Goal: Task Accomplishment & Management: Use online tool/utility

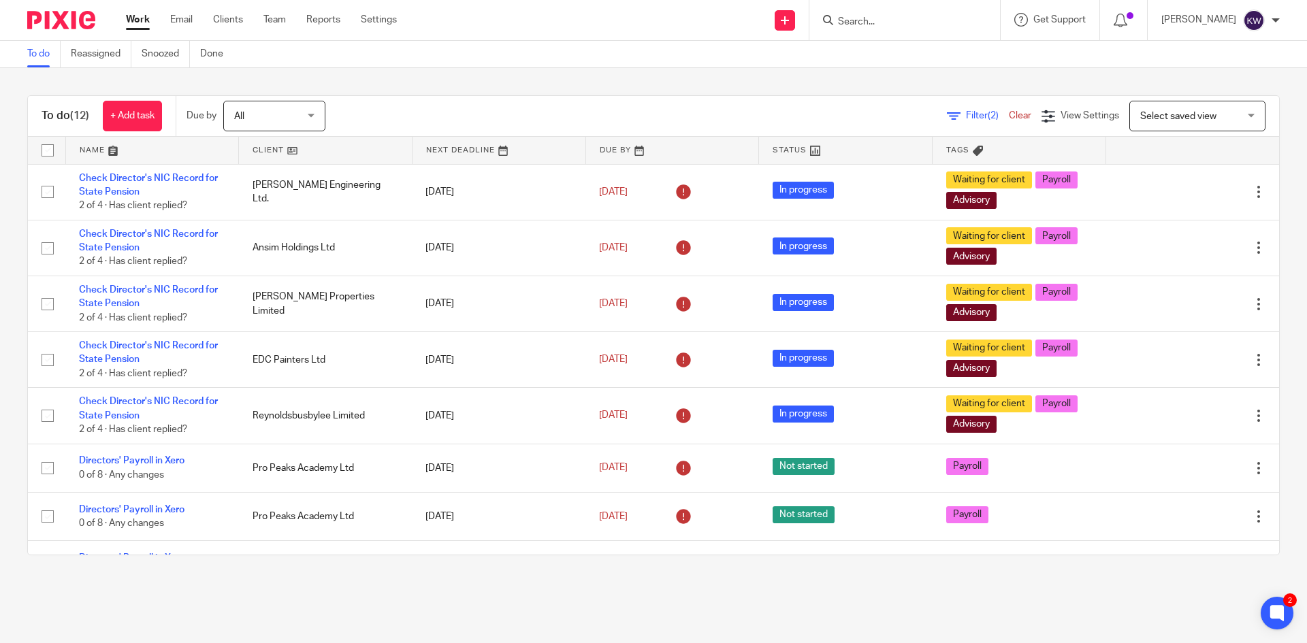
click at [897, 25] on input "Search" at bounding box center [898, 22] width 123 height 12
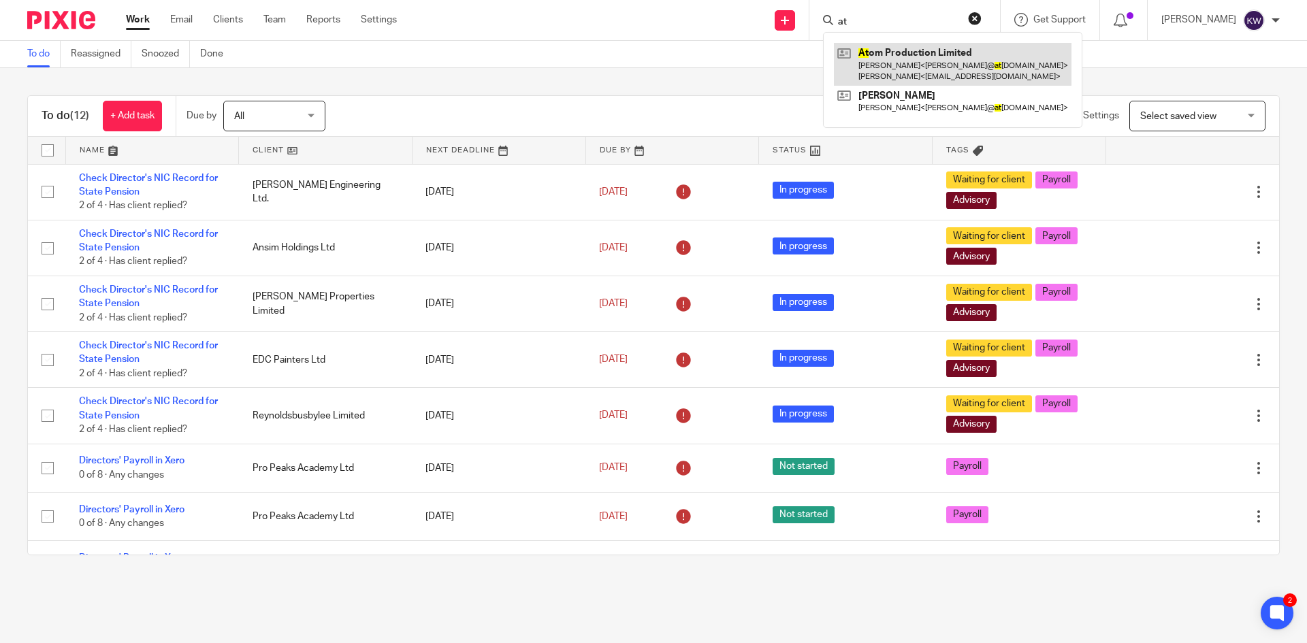
type input "at"
click at [890, 63] on link at bounding box center [953, 64] width 238 height 42
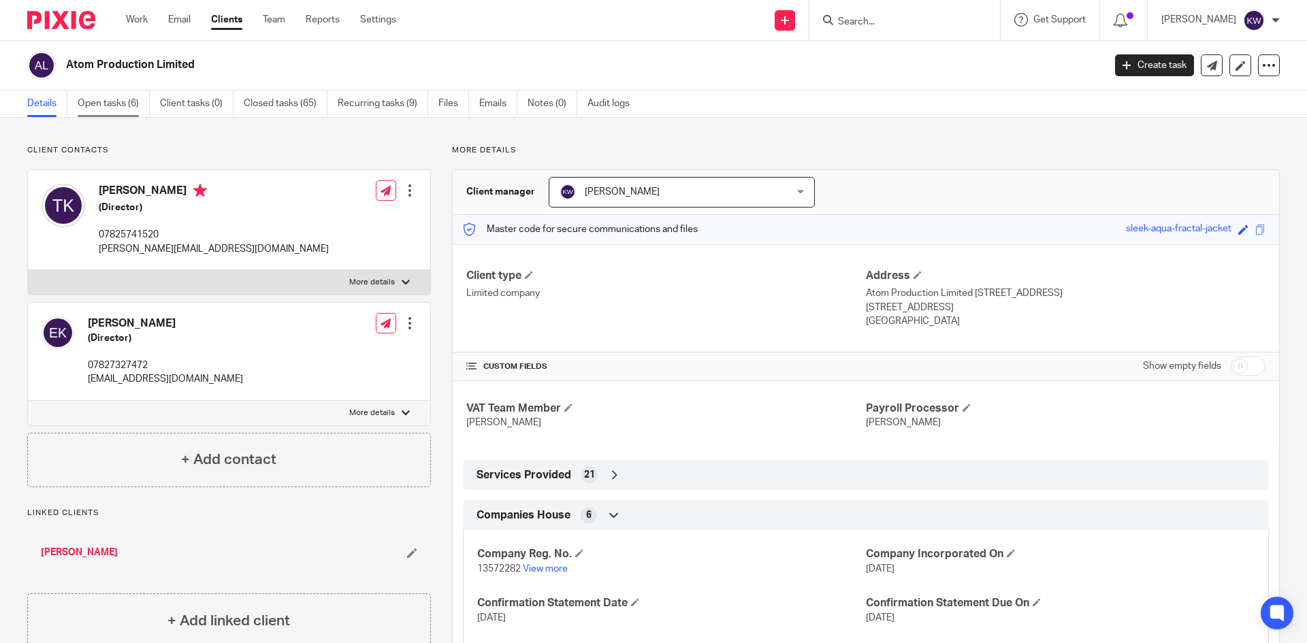
click at [94, 108] on link "Open tasks (6)" at bounding box center [114, 104] width 72 height 27
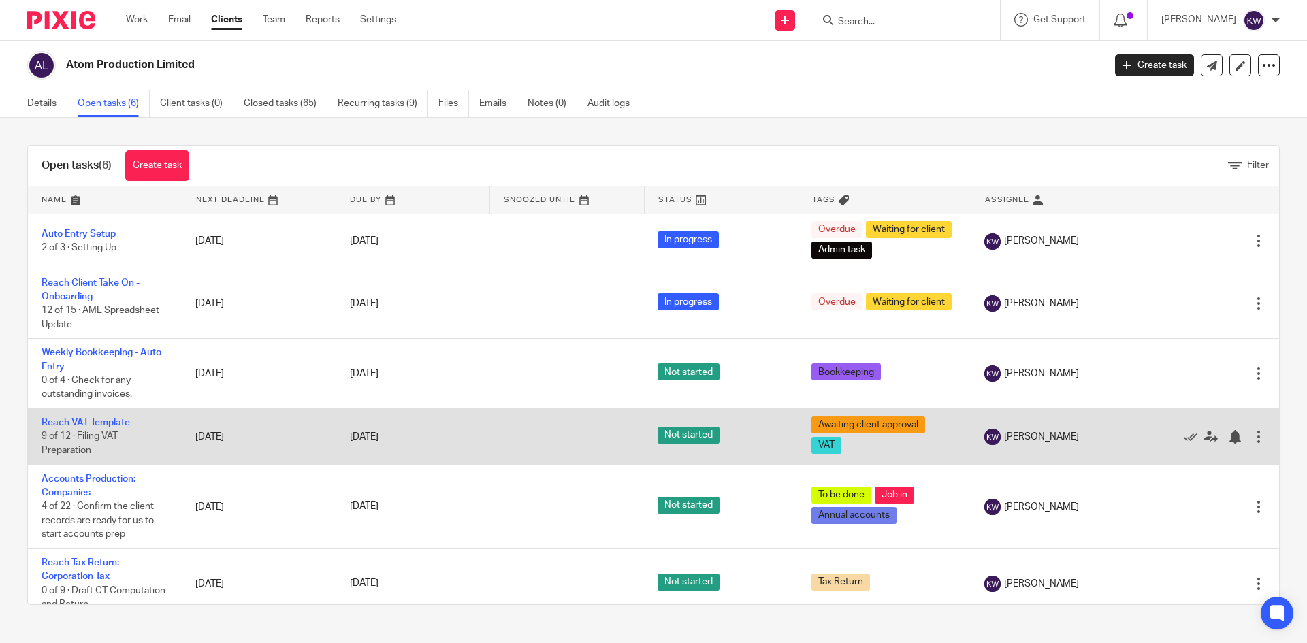
scroll to position [14, 0]
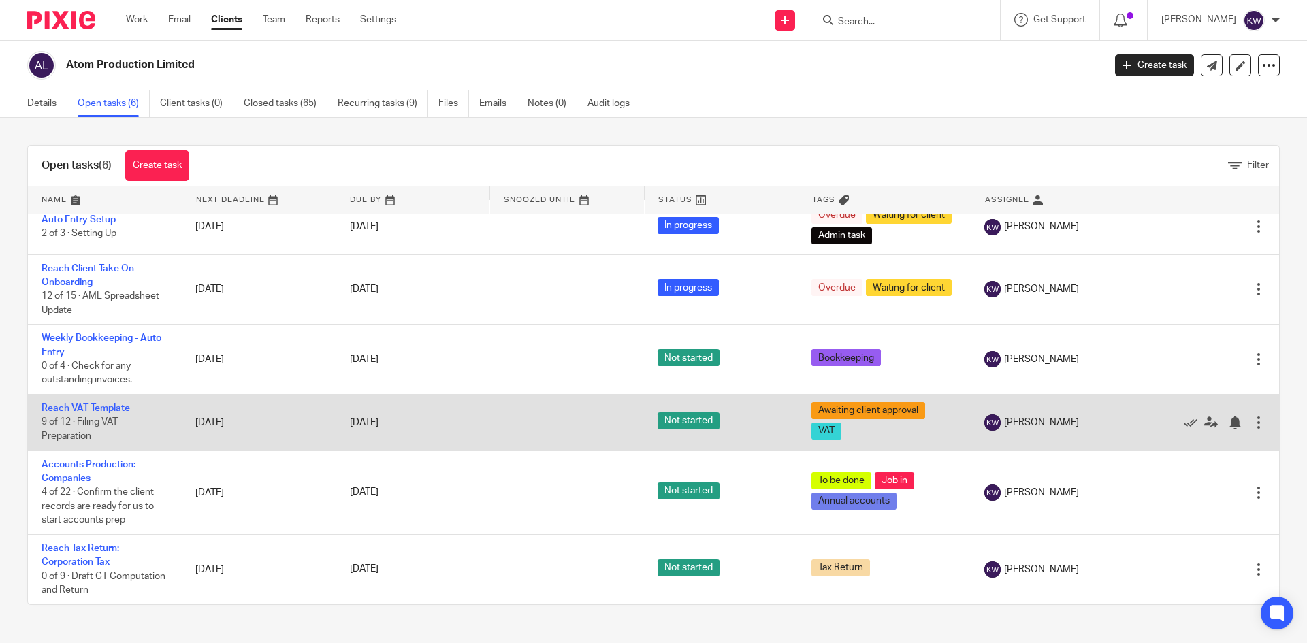
click at [84, 408] on link "Reach VAT Template" at bounding box center [86, 409] width 89 height 10
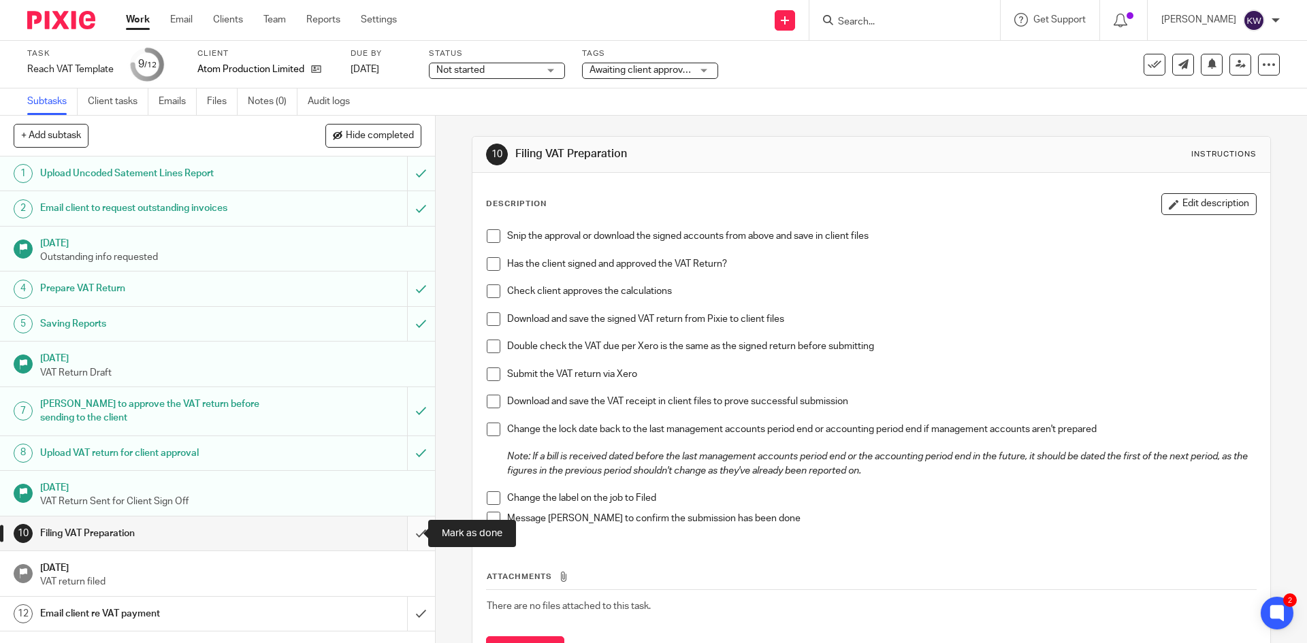
click at [406, 533] on input "submit" at bounding box center [217, 534] width 435 height 34
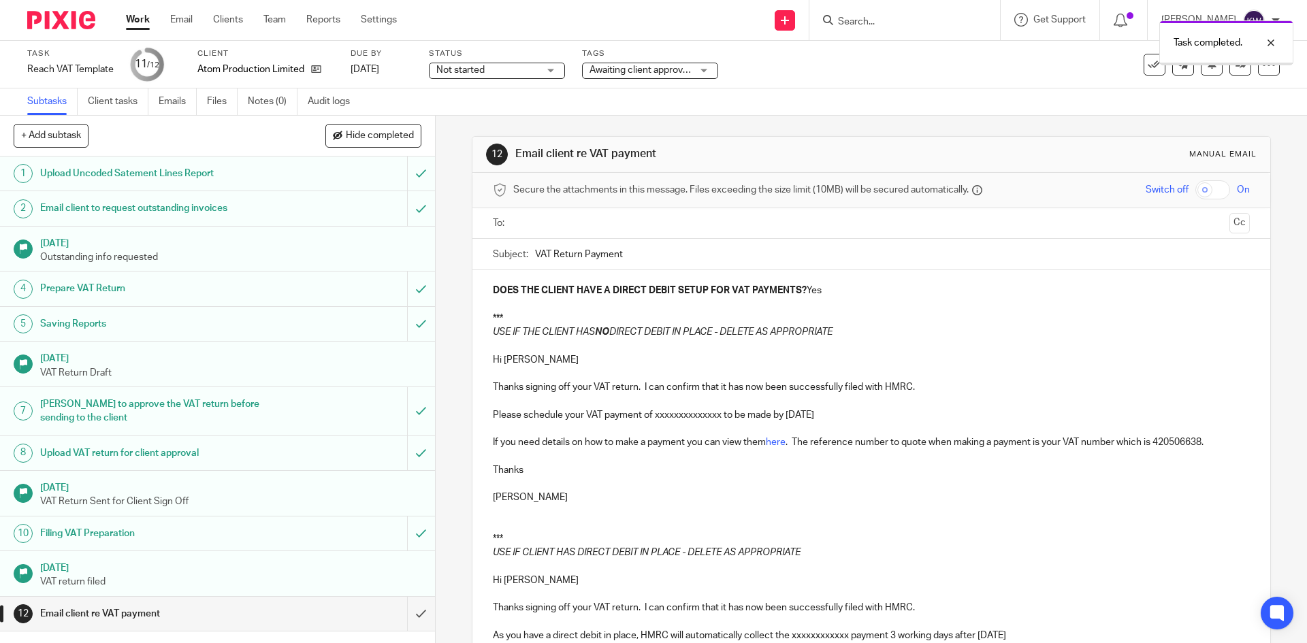
click at [655, 73] on span "Awaiting client approval + 1" at bounding box center [647, 70] width 115 height 10
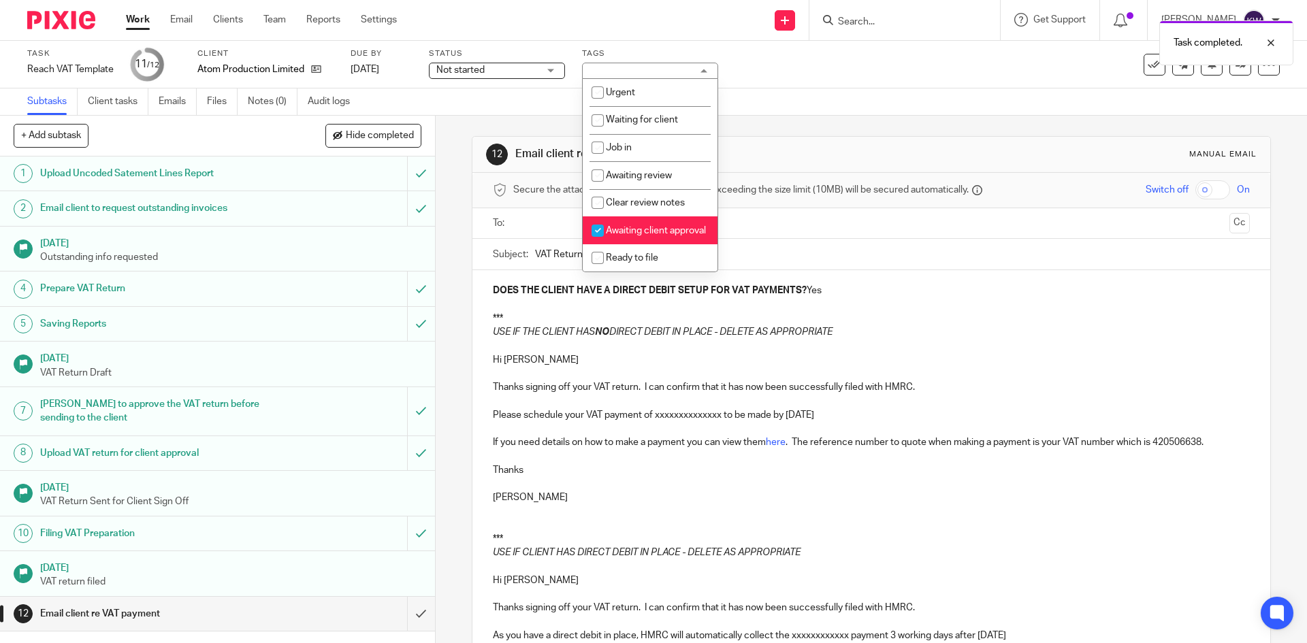
click at [598, 232] on input "checkbox" at bounding box center [598, 231] width 26 height 26
checkbox input "false"
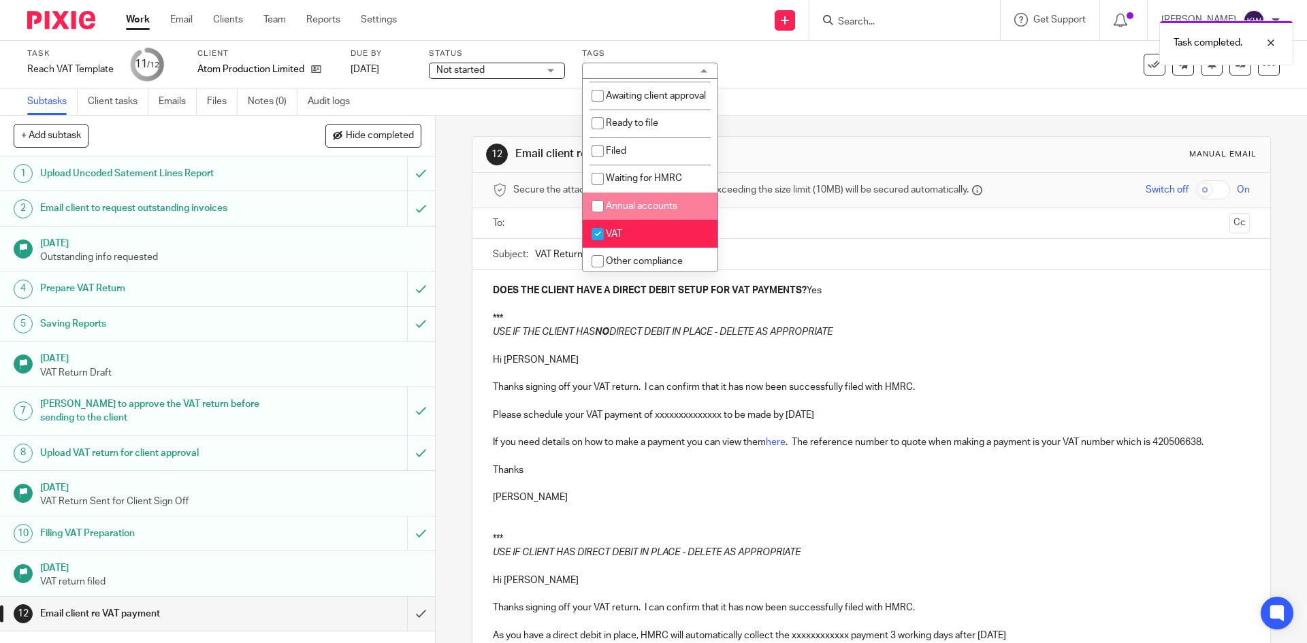
scroll to position [136, 0]
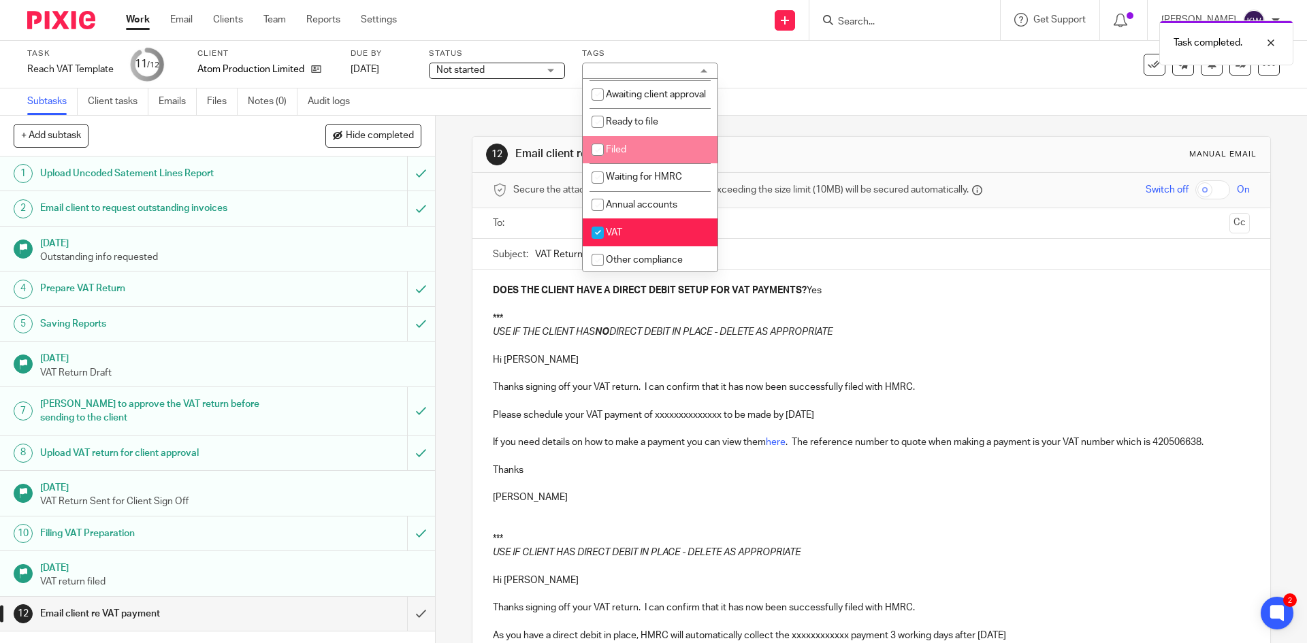
click at [595, 160] on input "checkbox" at bounding box center [598, 150] width 26 height 26
checkbox input "true"
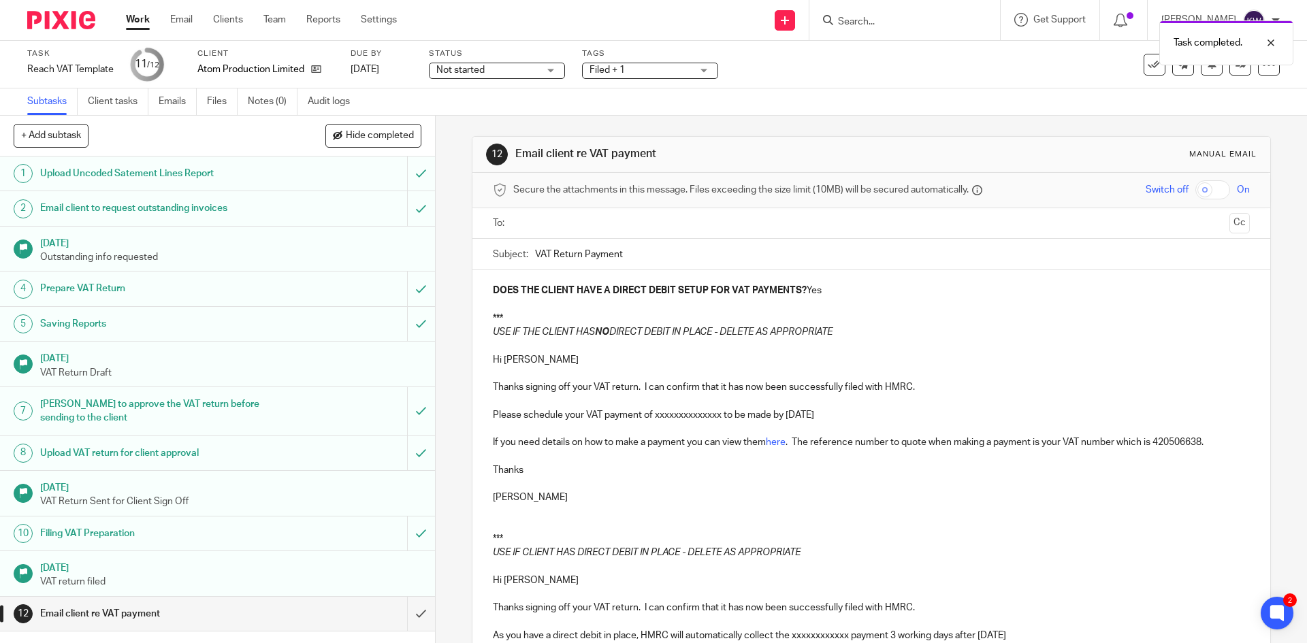
click at [449, 167] on div "12 Email client re VAT payment Manual email Secure the attachments in this mess…" at bounding box center [872, 380] width 872 height 528
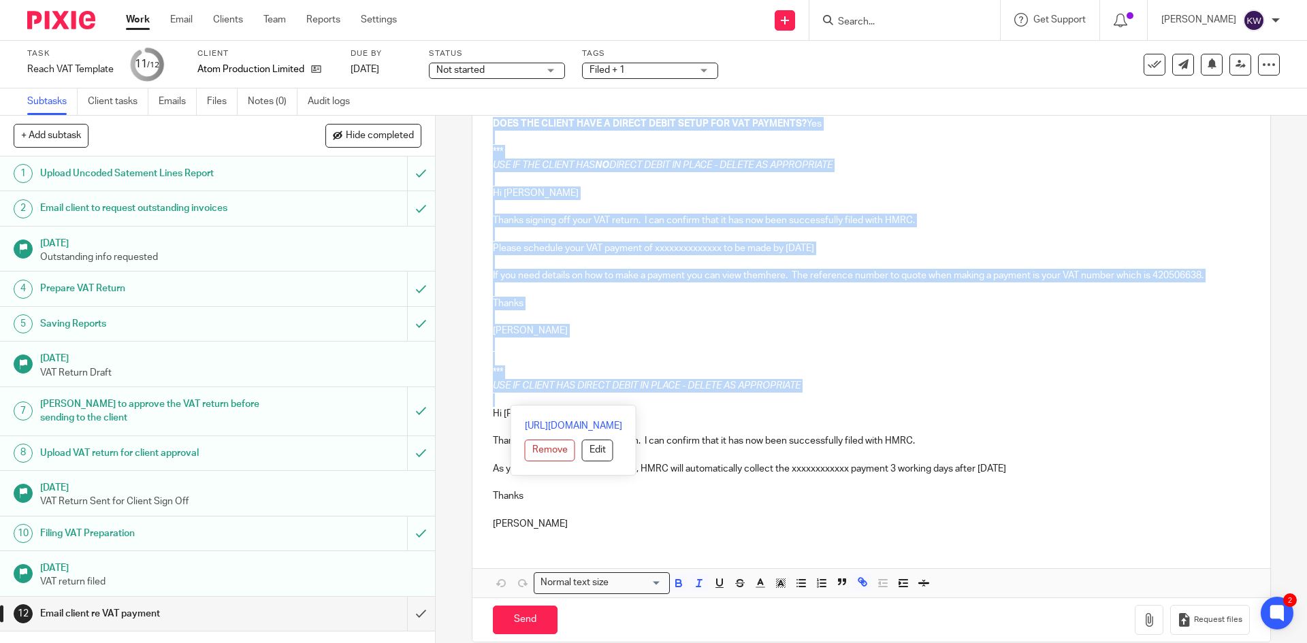
scroll to position [0, 0]
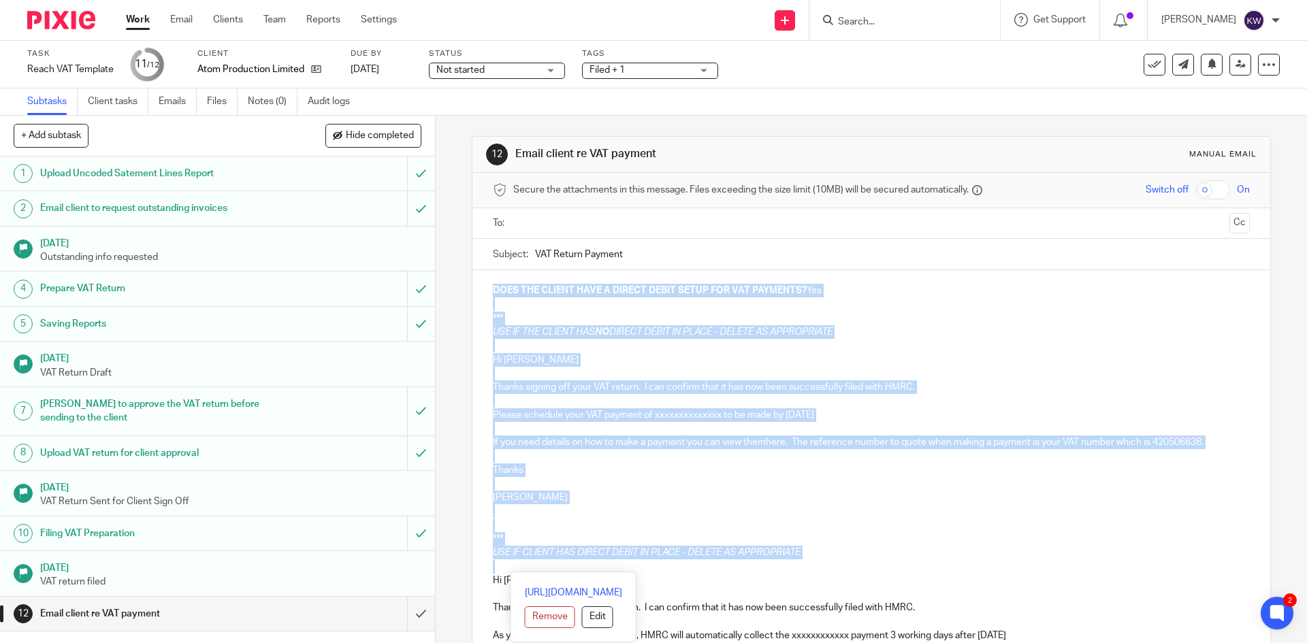
drag, startPoint x: 564, startPoint y: 374, endPoint x: 472, endPoint y: 111, distance: 278.4
click at [472, 111] on main "Task Reach VAT Template Save Reach VAT Template 11 /12 Client Atom Production L…" at bounding box center [653, 321] width 1307 height 643
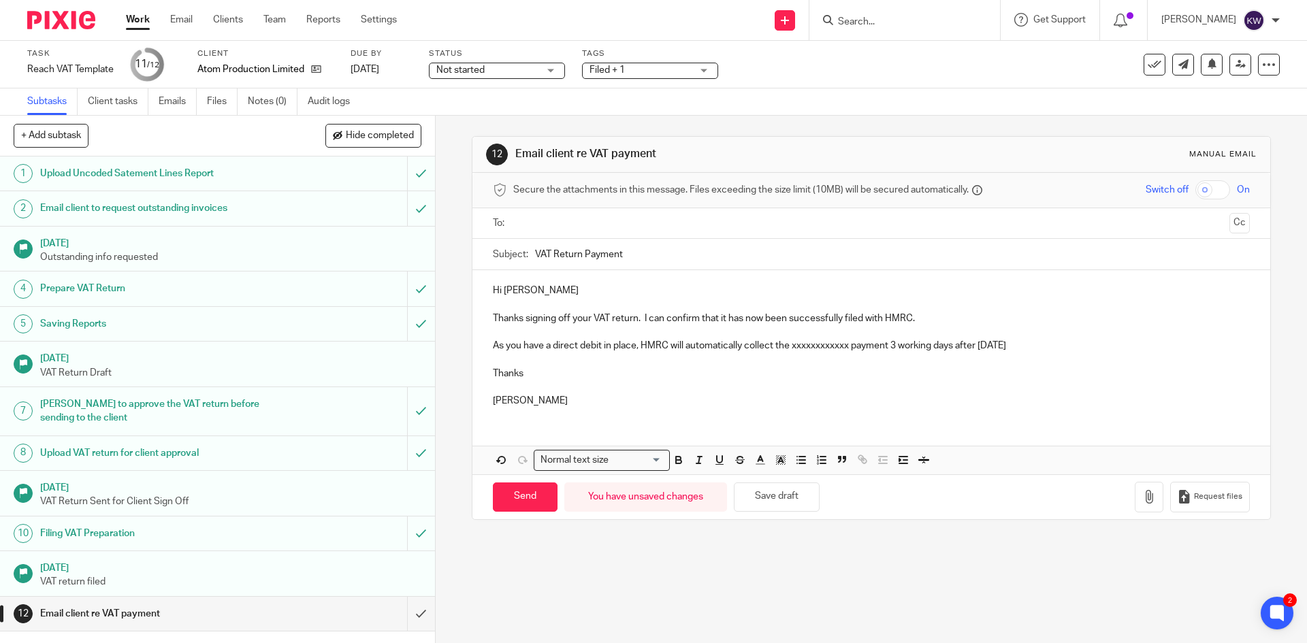
click at [523, 320] on p "Thanks signing off your VAT return. I can confirm that it has now been successf…" at bounding box center [871, 319] width 756 height 14
click at [849, 345] on p "As you have a direct debit in place, HMRC will automatically collect the xxxxxx…" at bounding box center [871, 346] width 756 height 14
click at [969, 347] on p "As you have a direct debit in place, HMRC will automatically collect the £6,011…" at bounding box center [871, 346] width 756 height 14
click at [720, 368] on p "Thanks" at bounding box center [871, 374] width 756 height 14
click at [694, 421] on div "Hi Tom Thanks for signing off your VAT return. I can confirm that it has now be…" at bounding box center [871, 372] width 797 height 204
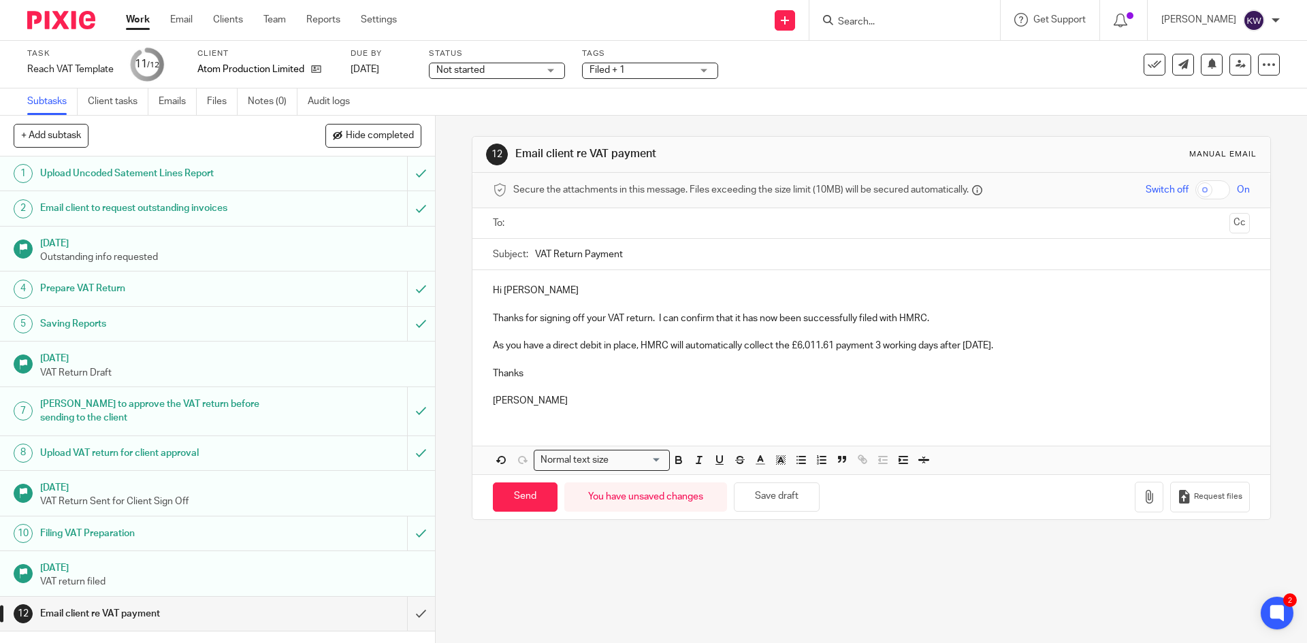
click at [650, 414] on div "Hi Tom Thanks for signing off your VAT return. I can confirm that it has now be…" at bounding box center [871, 344] width 797 height 148
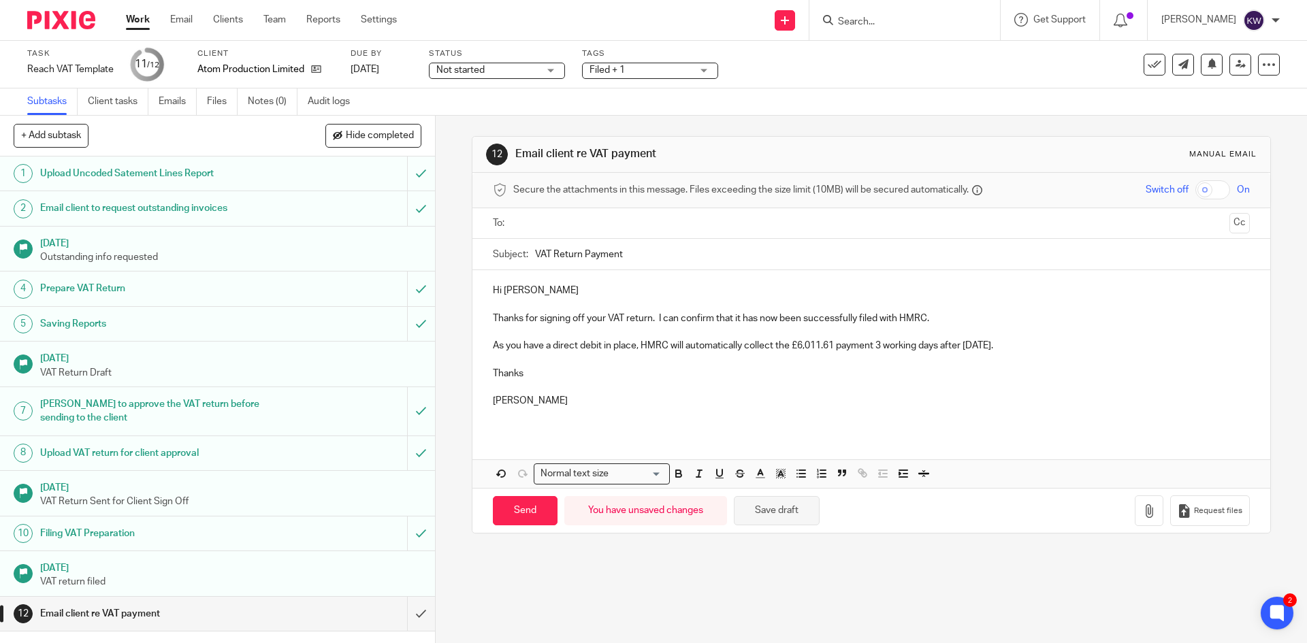
click at [754, 509] on button "Save draft" at bounding box center [777, 510] width 86 height 29
click at [543, 216] on input "text" at bounding box center [870, 224] width 705 height 16
click at [513, 512] on input "Send" at bounding box center [525, 514] width 65 height 29
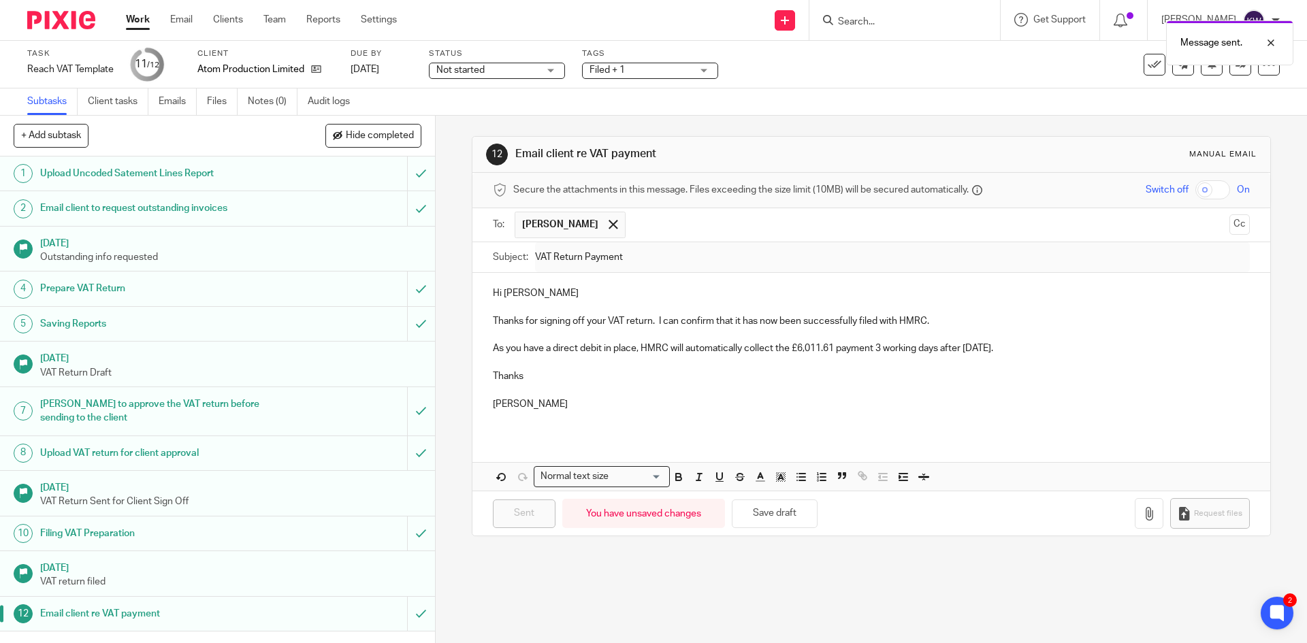
type input "Sent"
click at [315, 71] on icon at bounding box center [316, 69] width 10 height 10
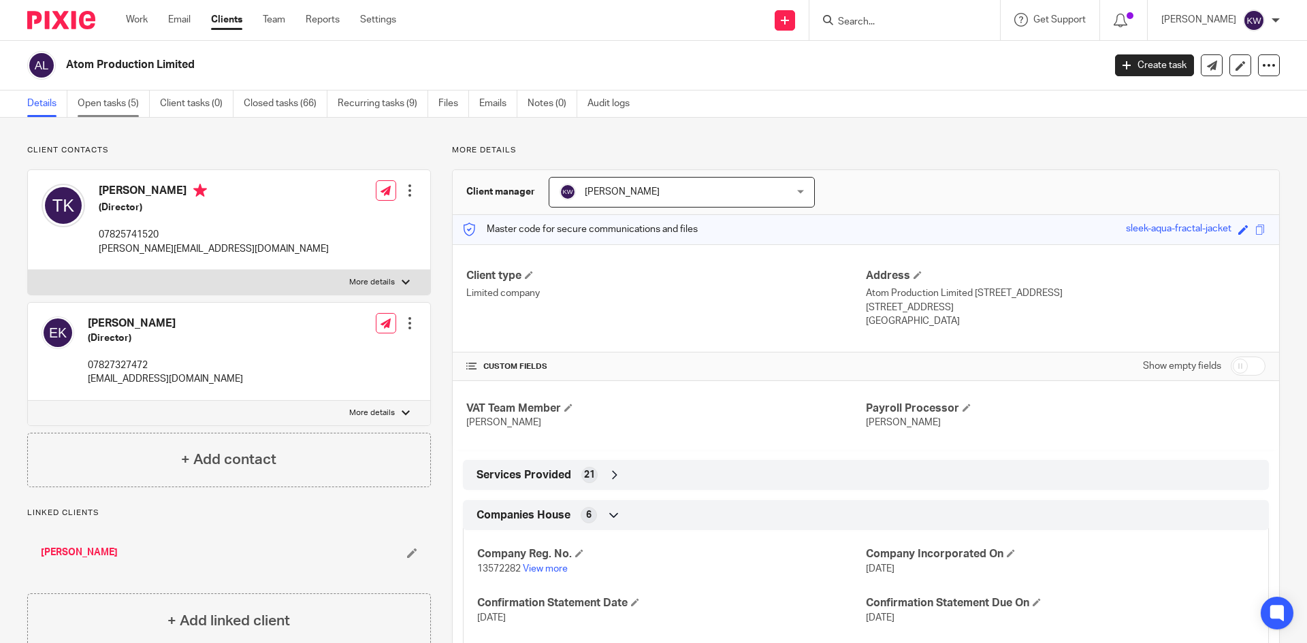
click at [108, 107] on link "Open tasks (5)" at bounding box center [114, 104] width 72 height 27
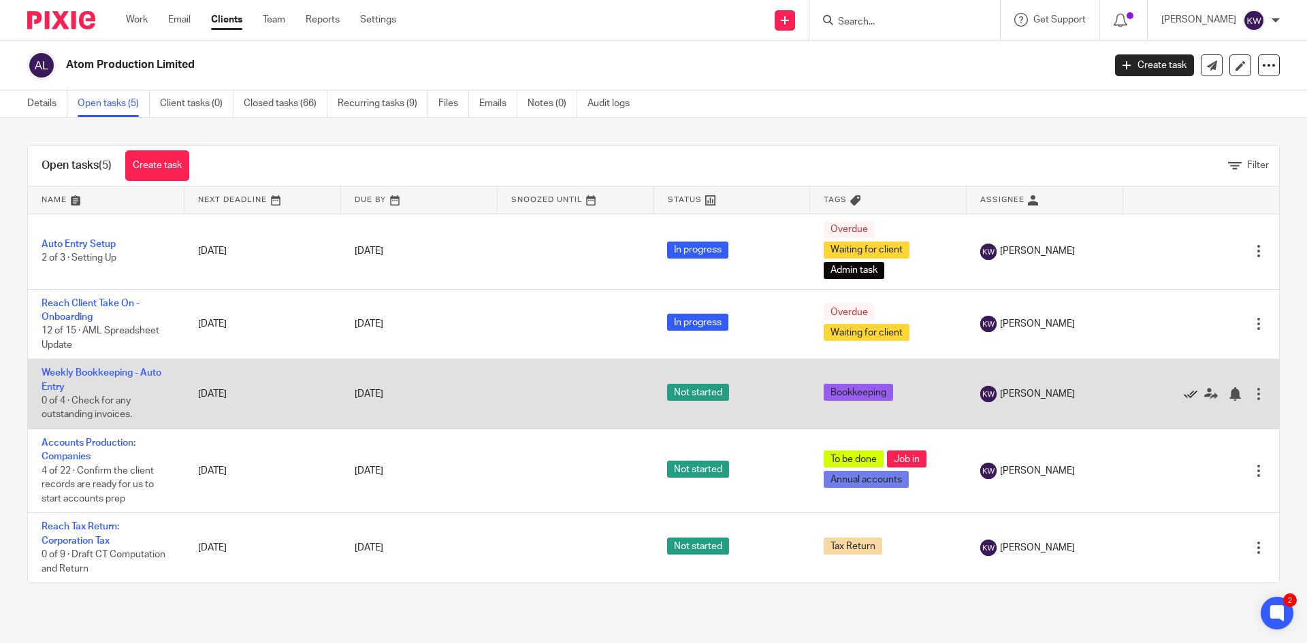
click at [1184, 394] on icon at bounding box center [1191, 394] width 14 height 14
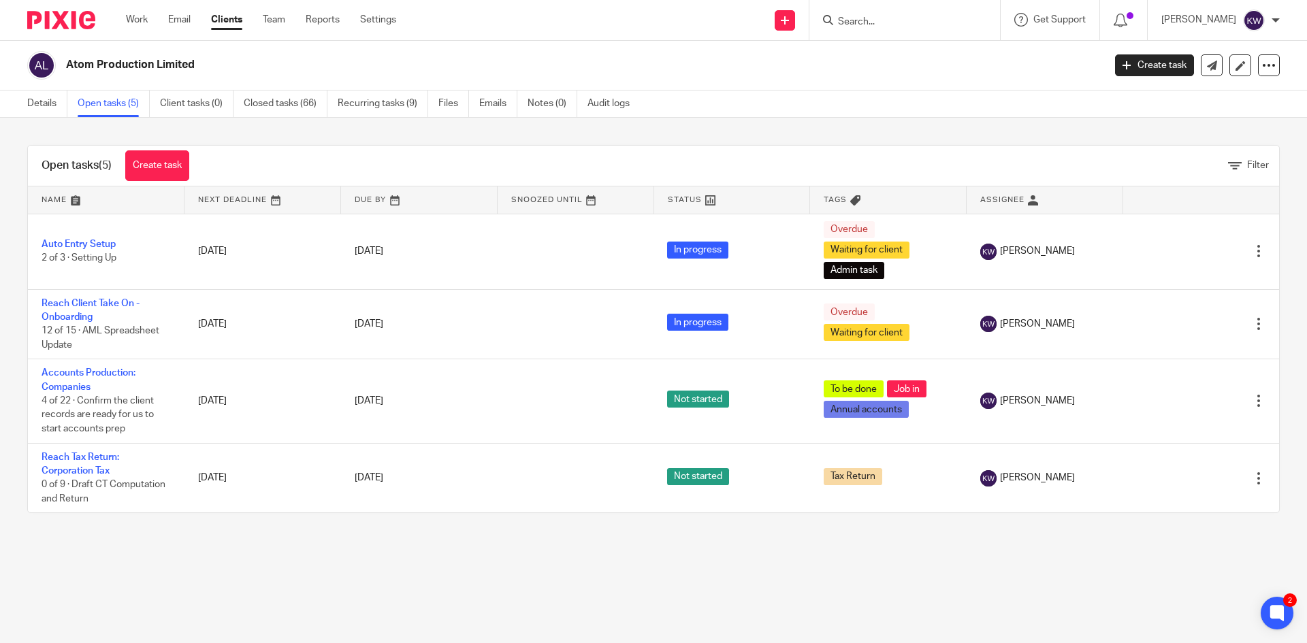
click at [895, 14] on form at bounding box center [909, 20] width 145 height 17
click at [894, 21] on input "Search" at bounding box center [898, 22] width 123 height 12
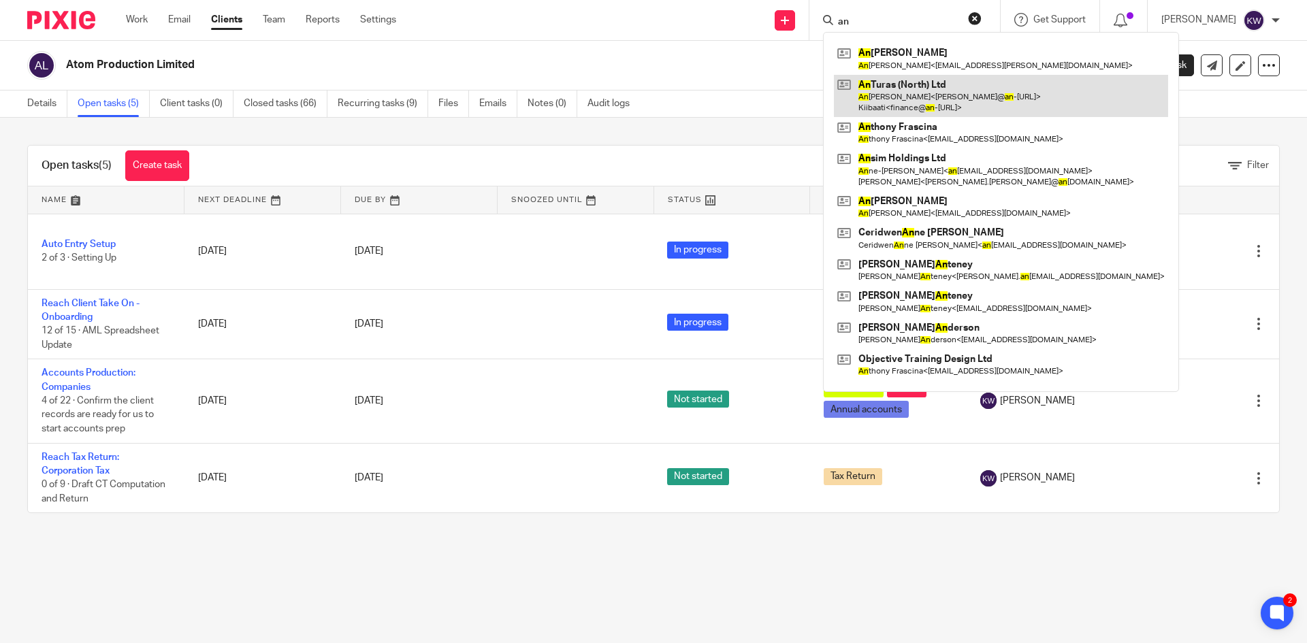
type input "an"
click at [886, 99] on link at bounding box center [1001, 96] width 334 height 42
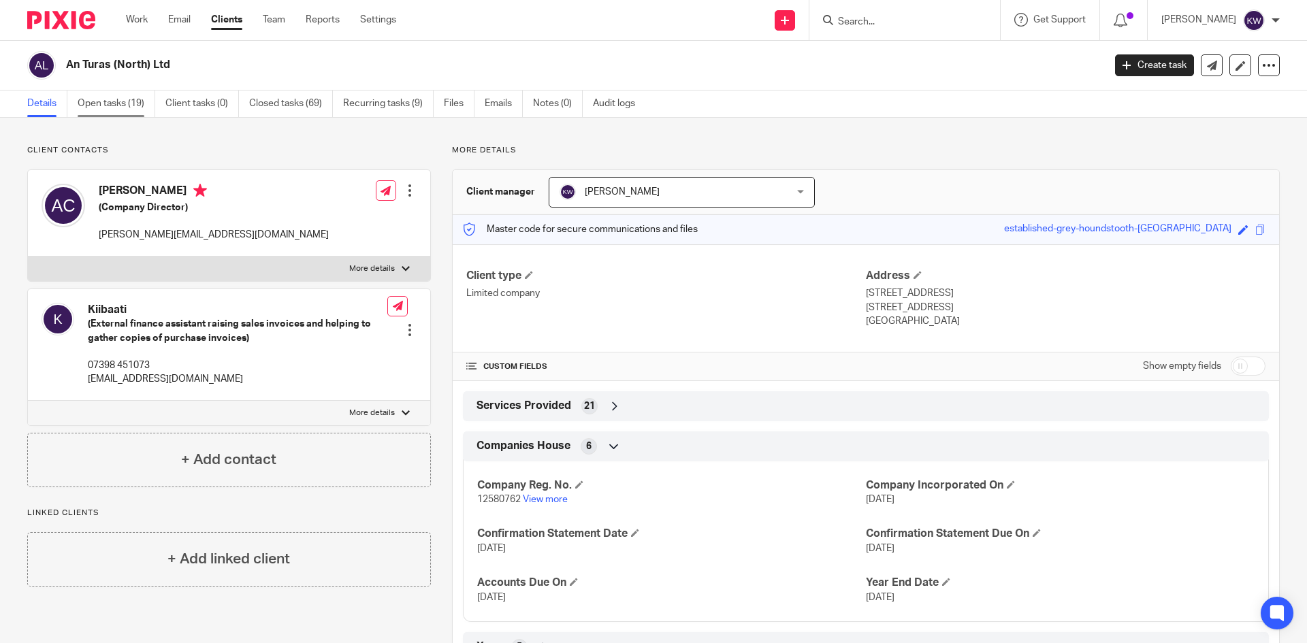
click at [93, 101] on link "Open tasks (19)" at bounding box center [117, 104] width 78 height 27
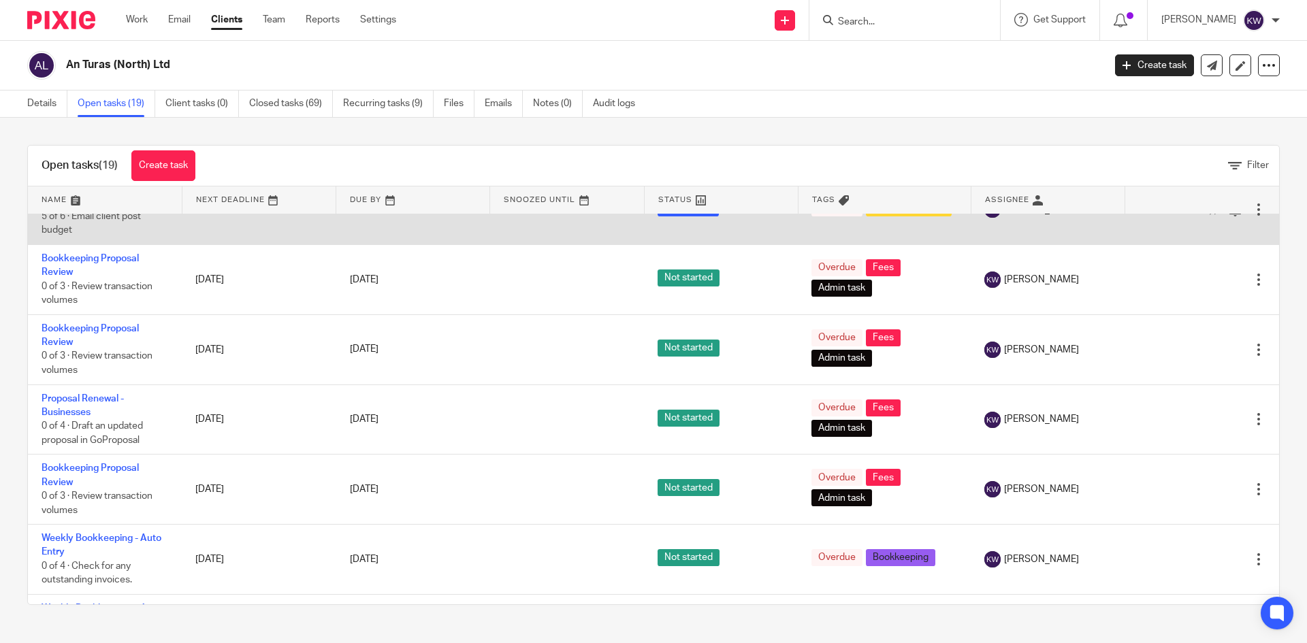
scroll to position [340, 0]
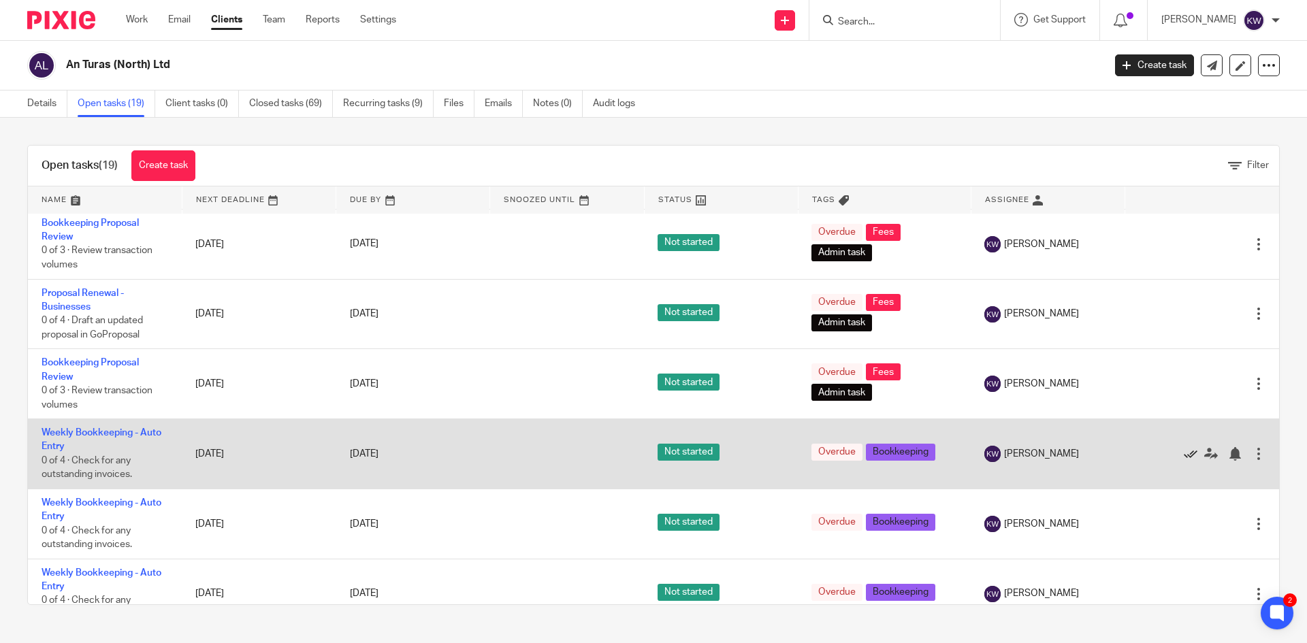
click at [1184, 456] on icon at bounding box center [1191, 454] width 14 height 14
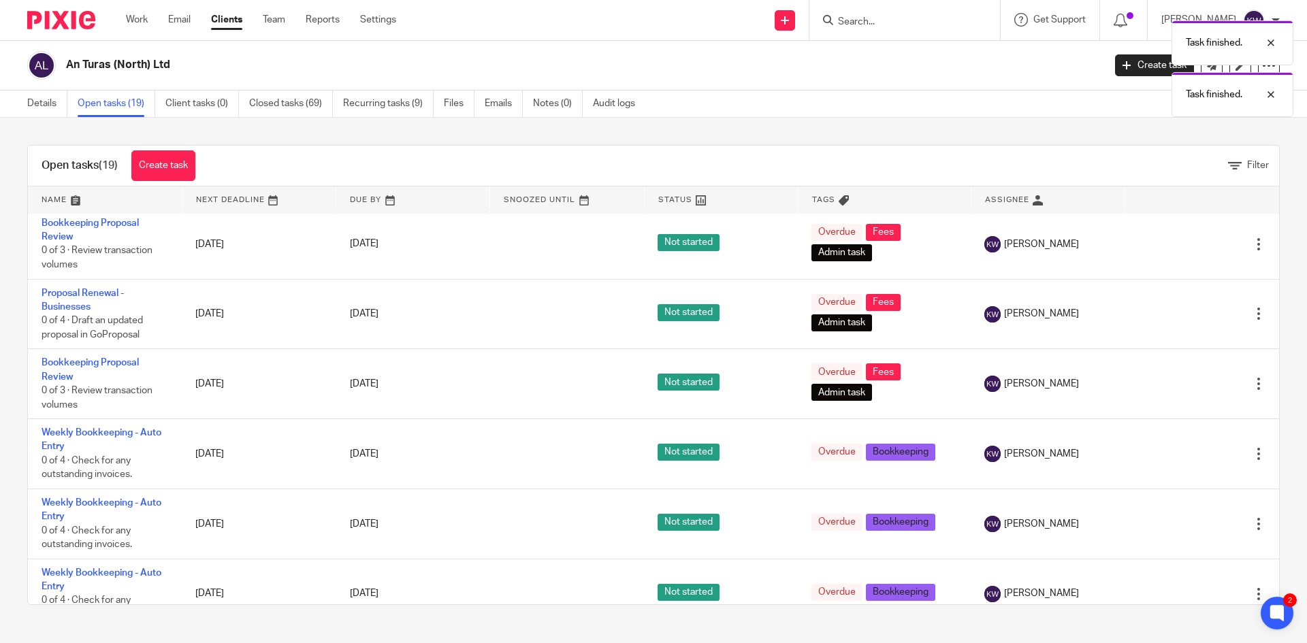
click at [1184, 456] on icon at bounding box center [1191, 454] width 14 height 14
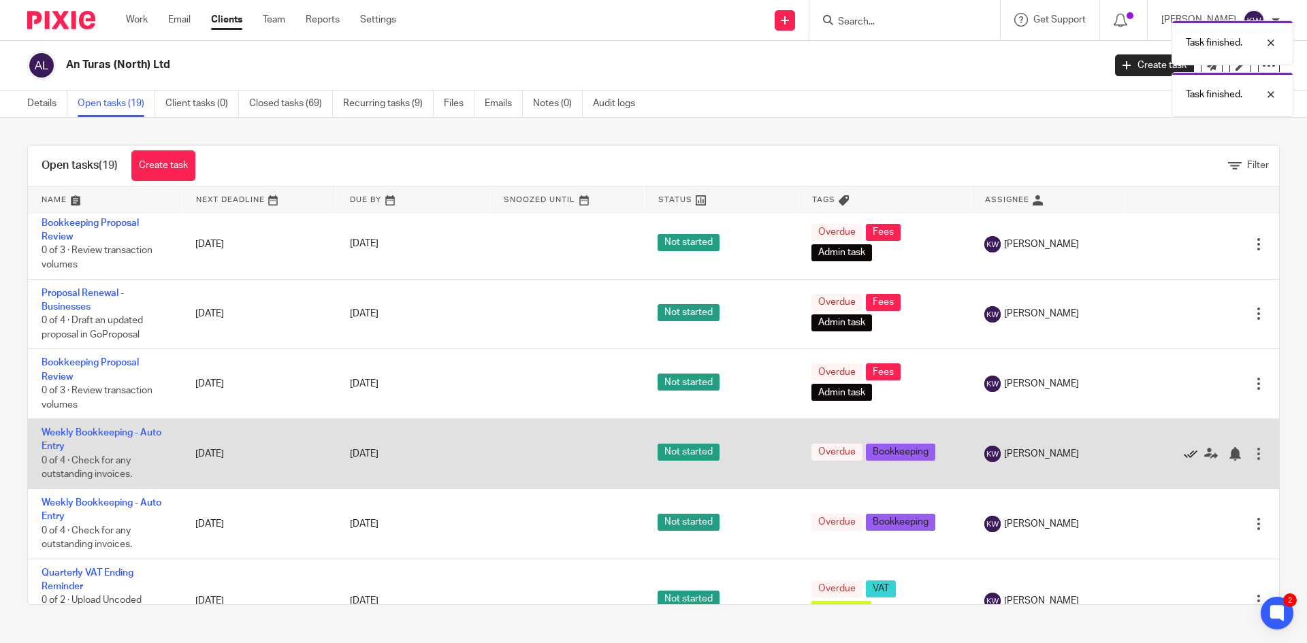
click at [1184, 456] on icon at bounding box center [1191, 454] width 14 height 14
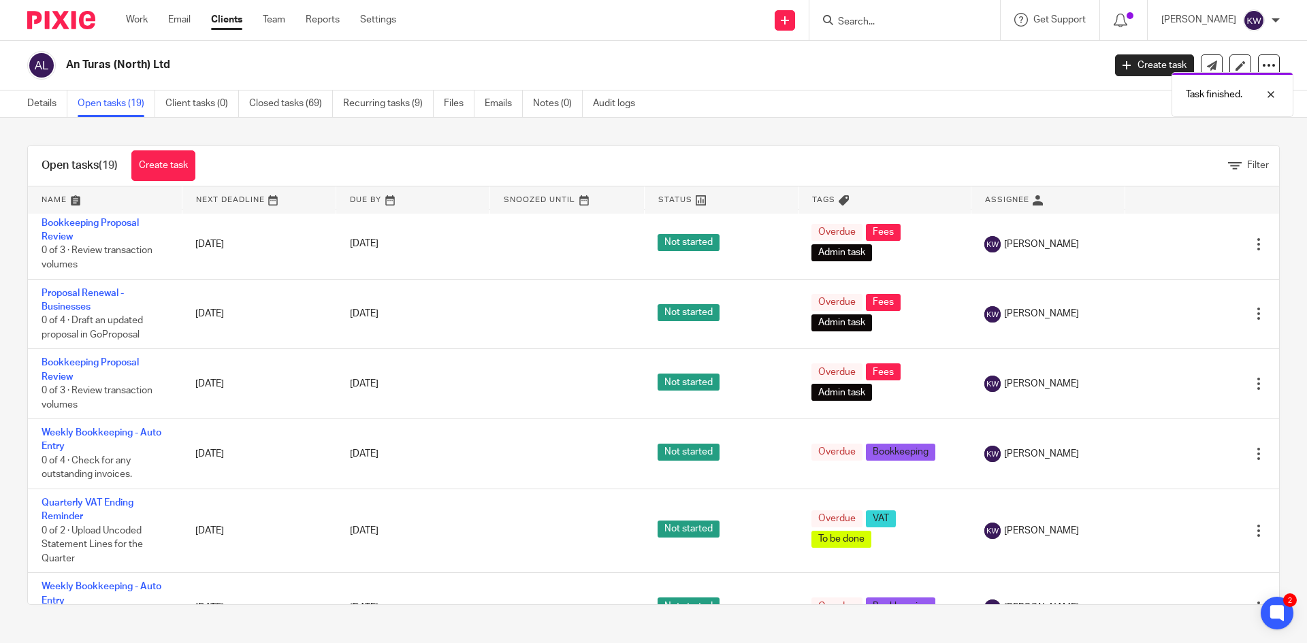
click at [1184, 456] on icon at bounding box center [1191, 454] width 14 height 14
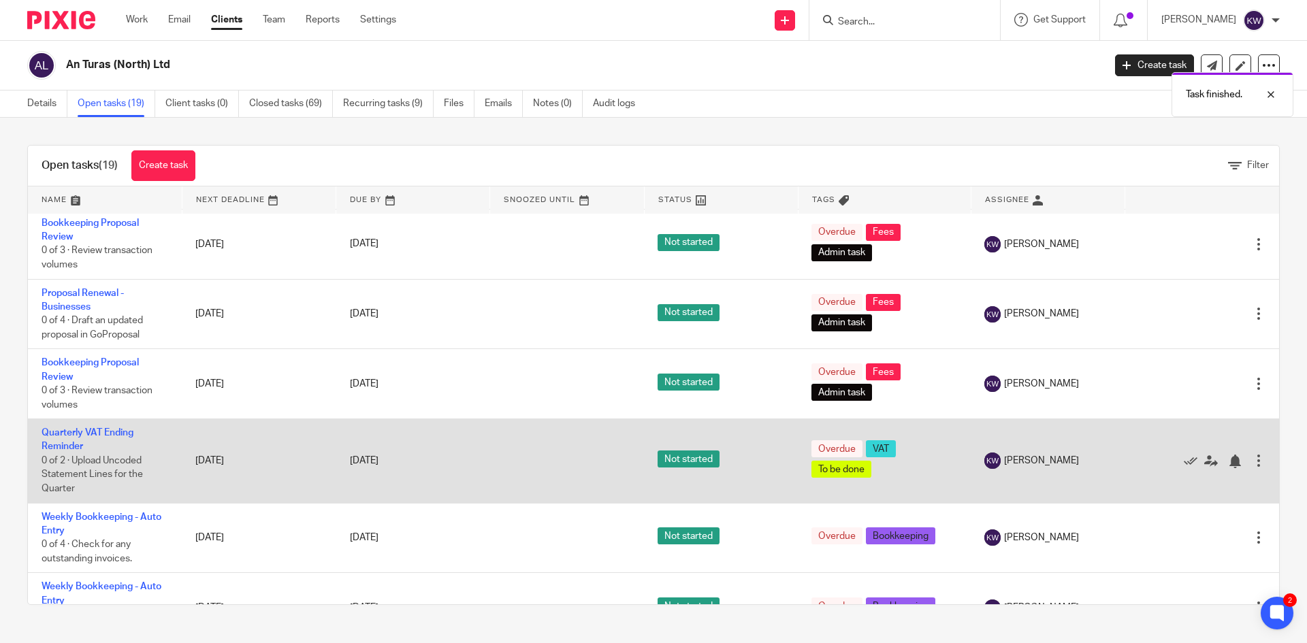
click at [1252, 464] on div at bounding box center [1259, 461] width 14 height 14
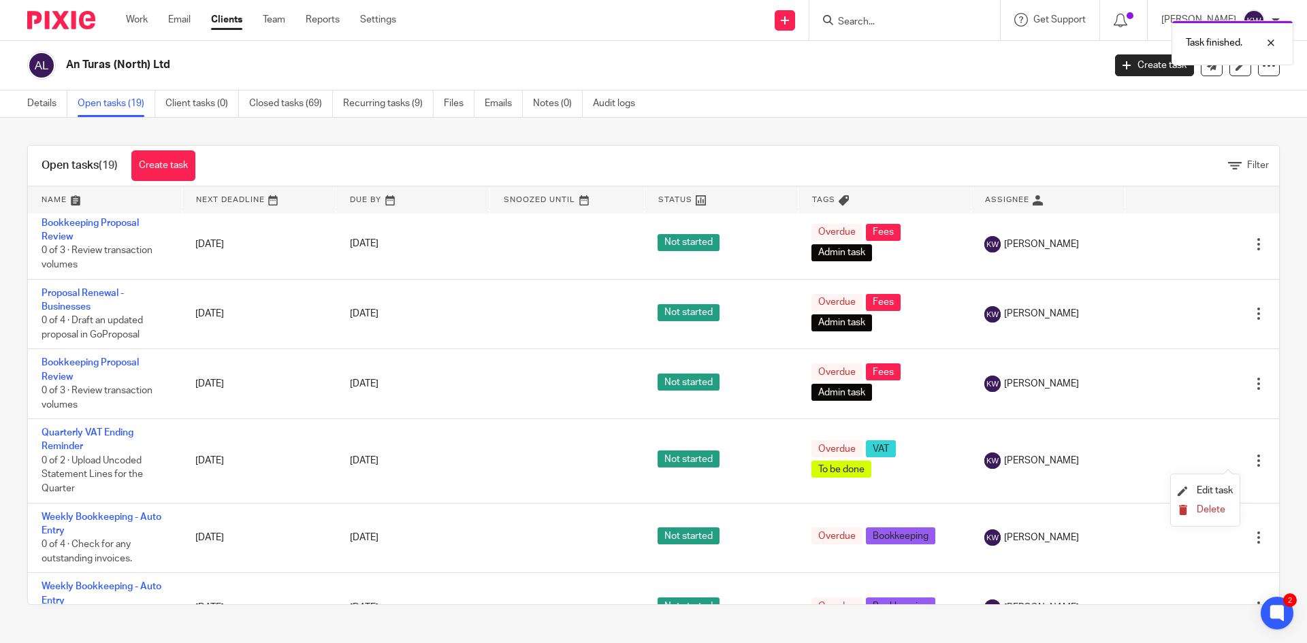
click at [1213, 507] on span "Delete" at bounding box center [1211, 510] width 29 height 10
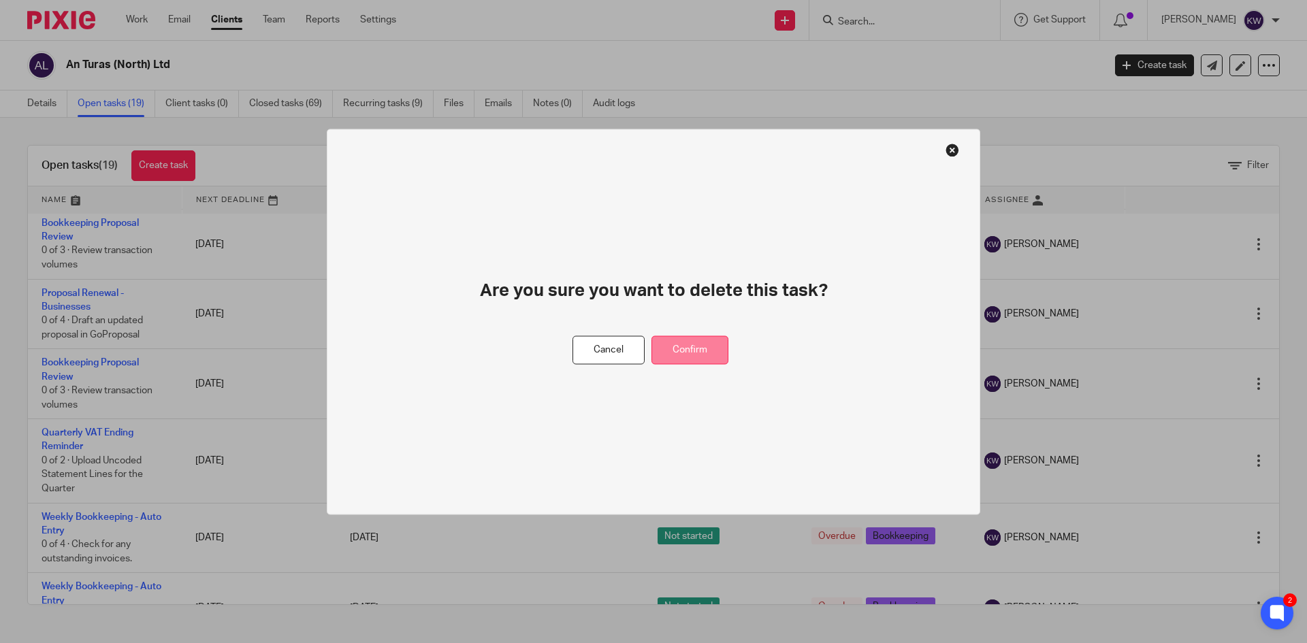
click at [697, 349] on button "Confirm" at bounding box center [690, 350] width 77 height 29
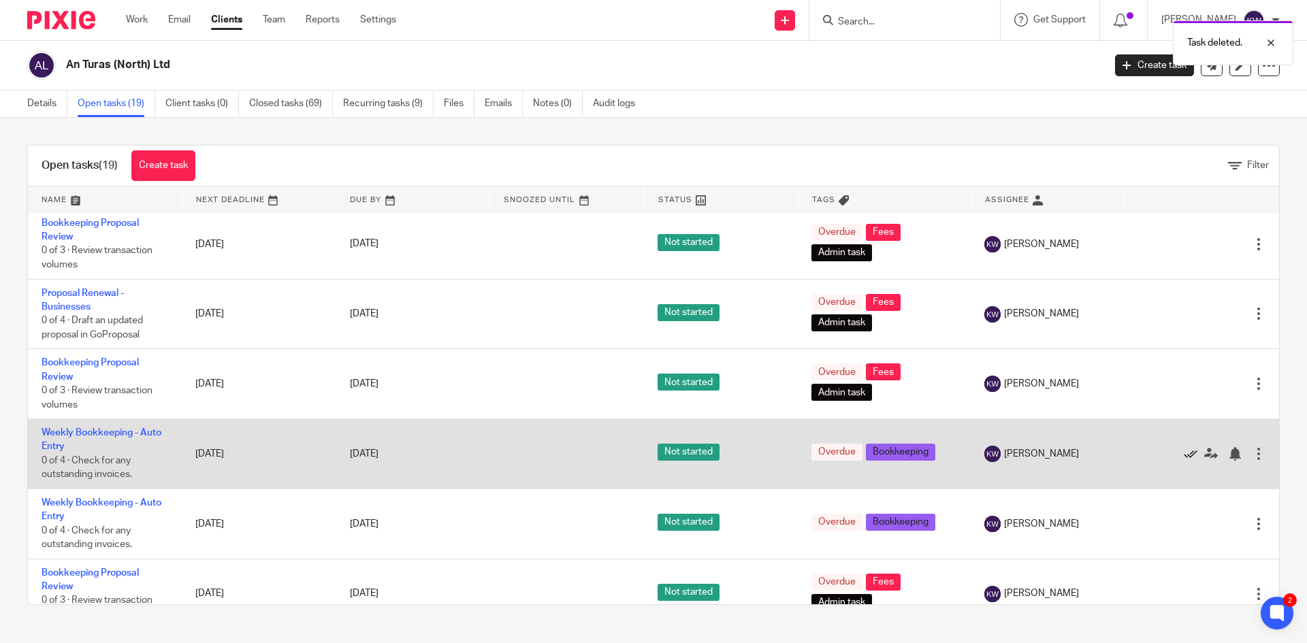
click at [1184, 456] on icon at bounding box center [1191, 454] width 14 height 14
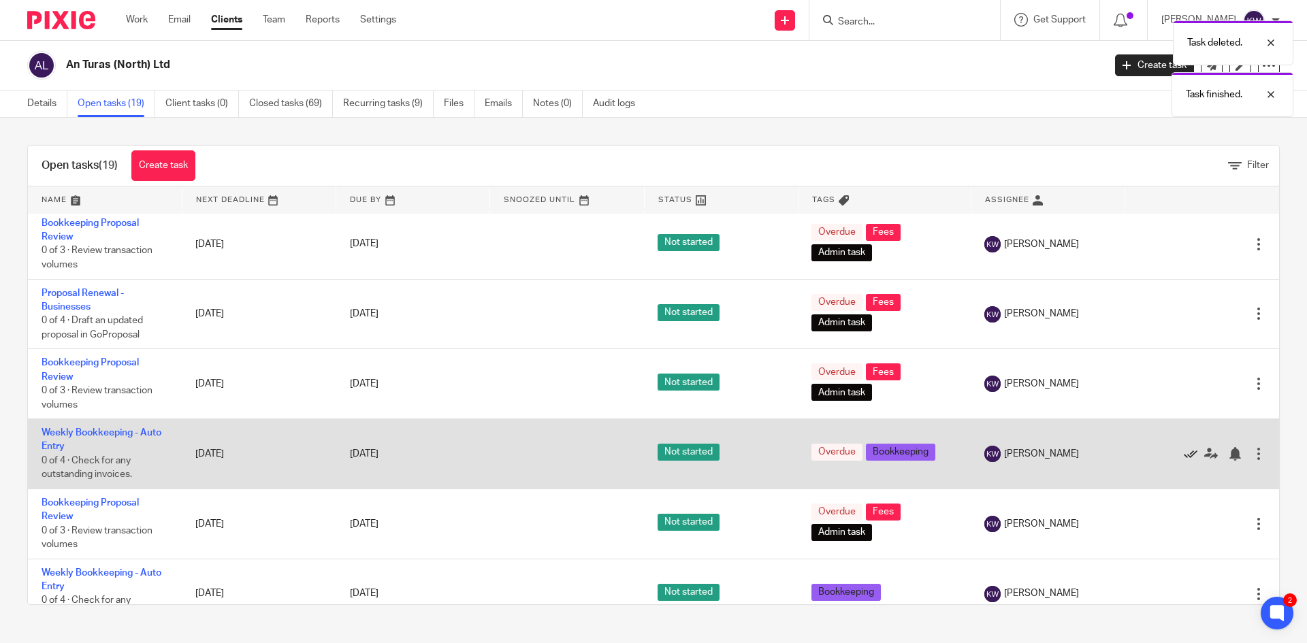
click at [1184, 456] on icon at bounding box center [1191, 454] width 14 height 14
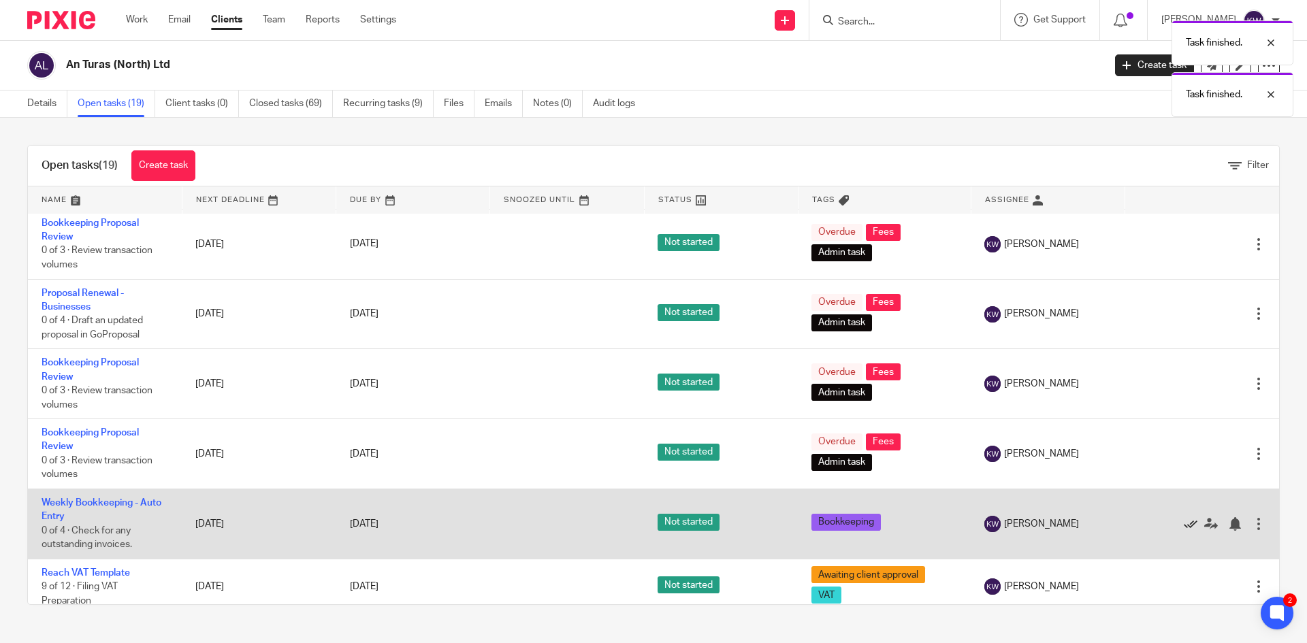
click at [1184, 523] on icon at bounding box center [1191, 524] width 14 height 14
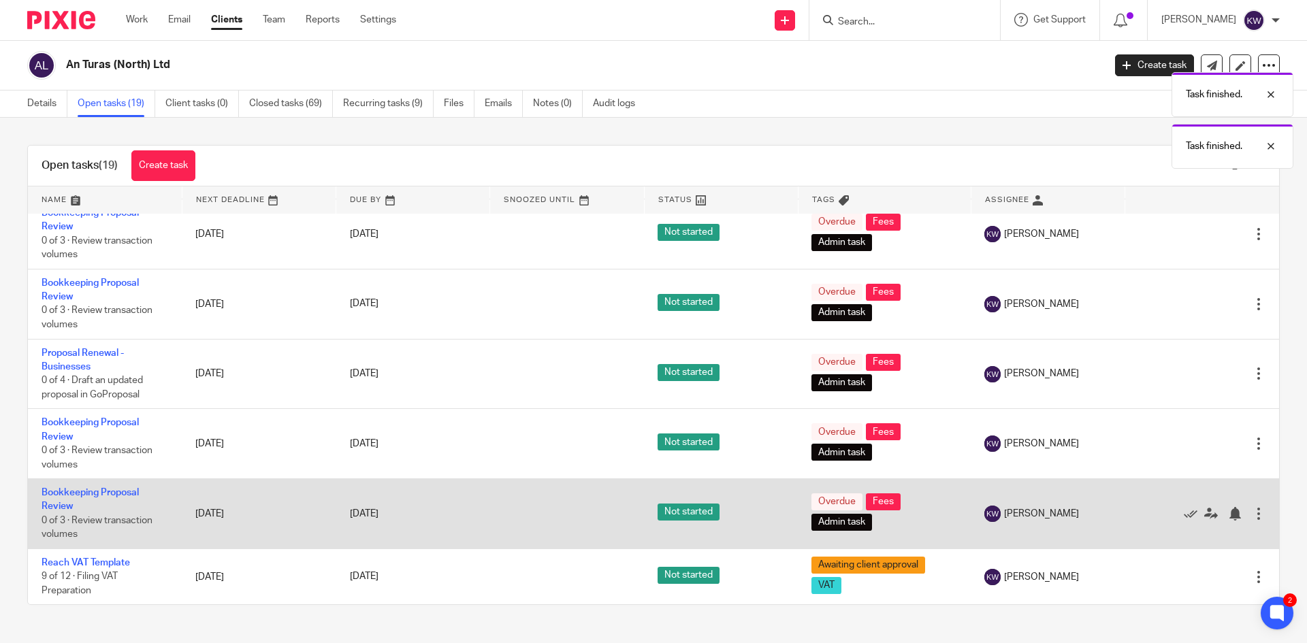
scroll to position [281, 0]
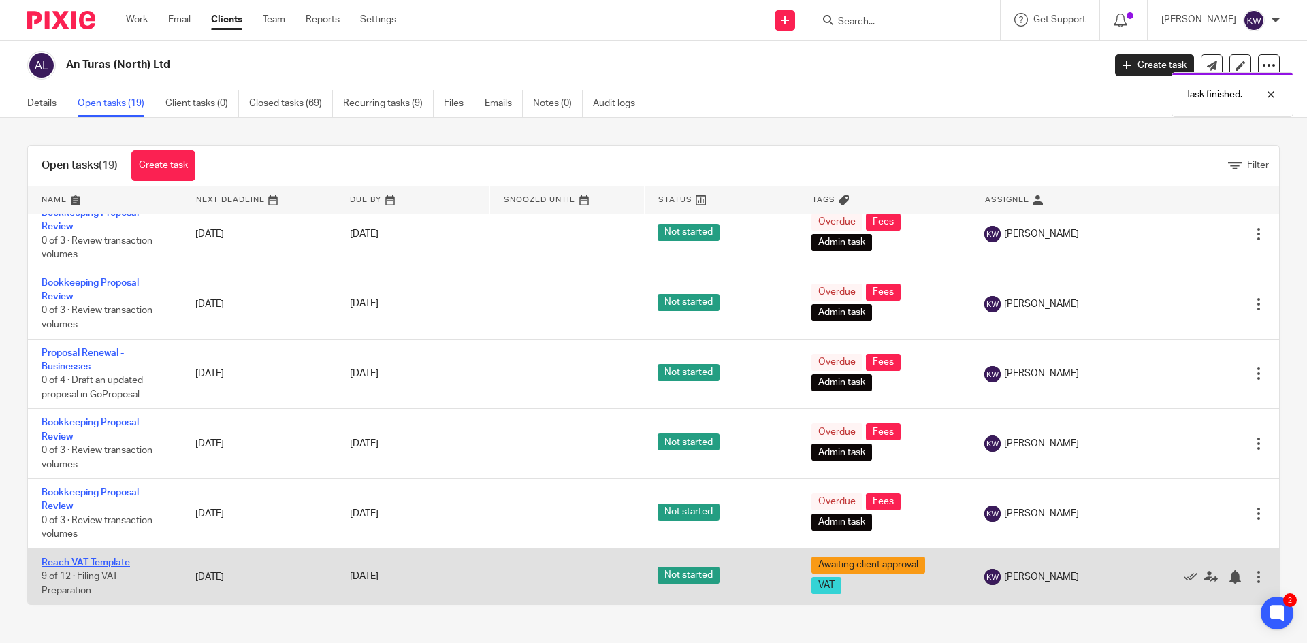
click at [105, 563] on link "Reach VAT Template" at bounding box center [86, 563] width 89 height 10
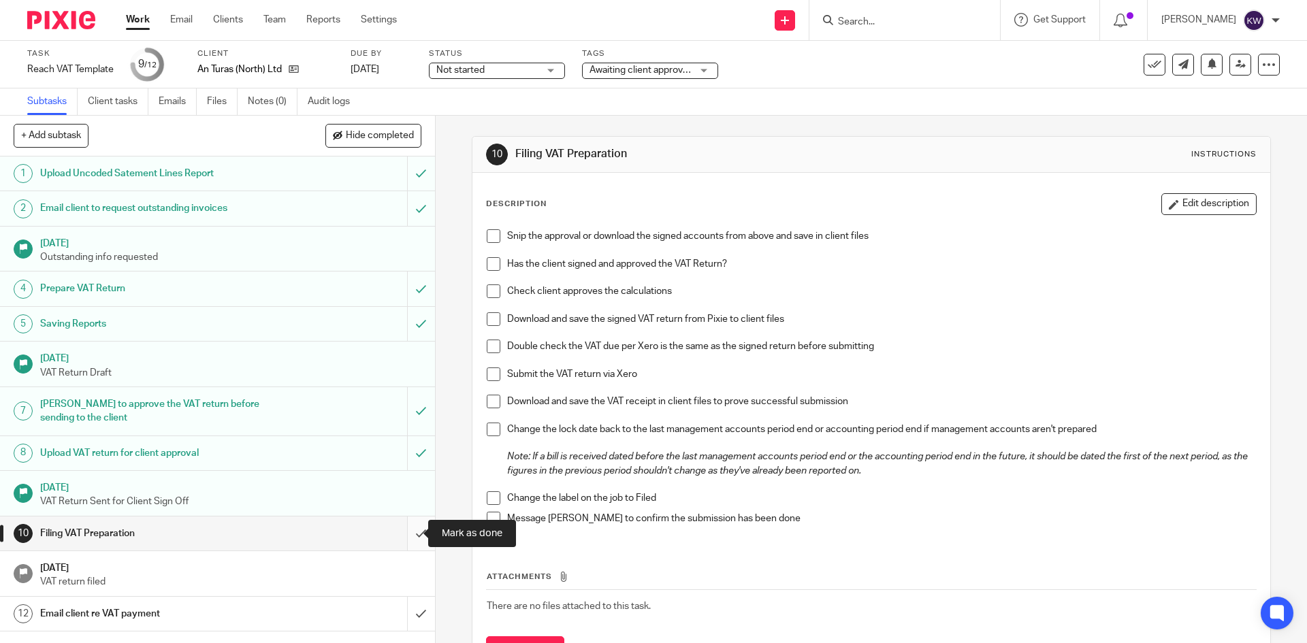
click at [406, 539] on input "submit" at bounding box center [217, 534] width 435 height 34
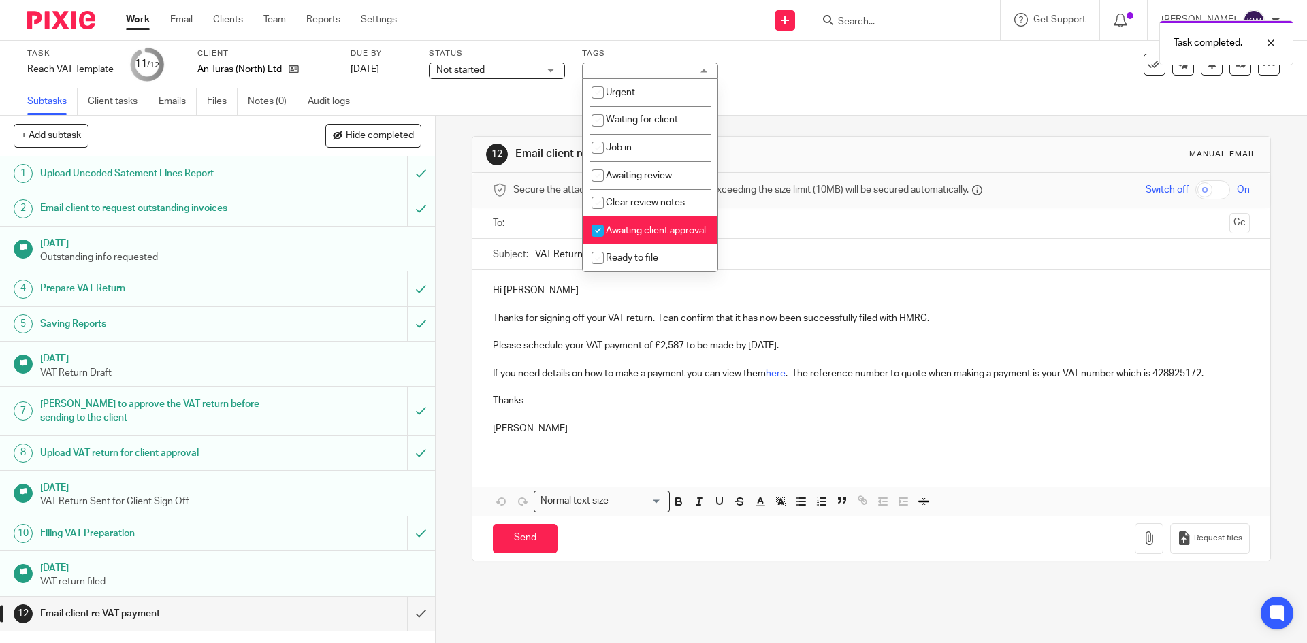
click at [598, 232] on input "checkbox" at bounding box center [598, 231] width 26 height 26
checkbox input "false"
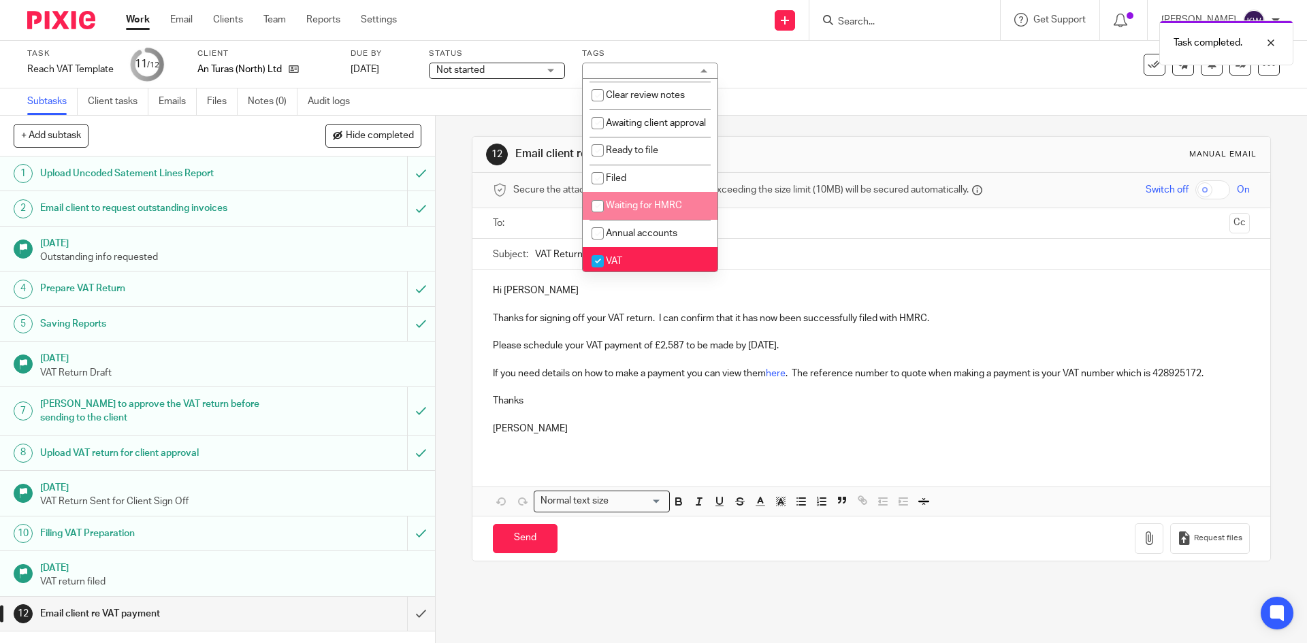
scroll to position [136, 0]
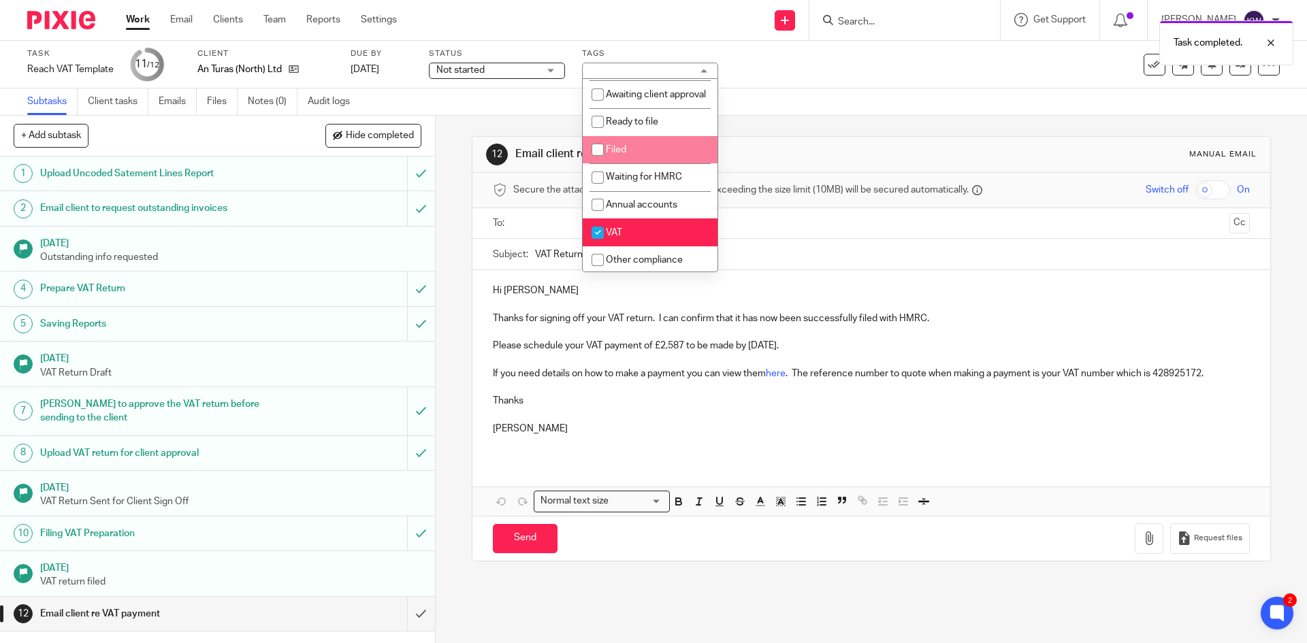
click at [598, 163] on input "checkbox" at bounding box center [598, 150] width 26 height 26
checkbox input "true"
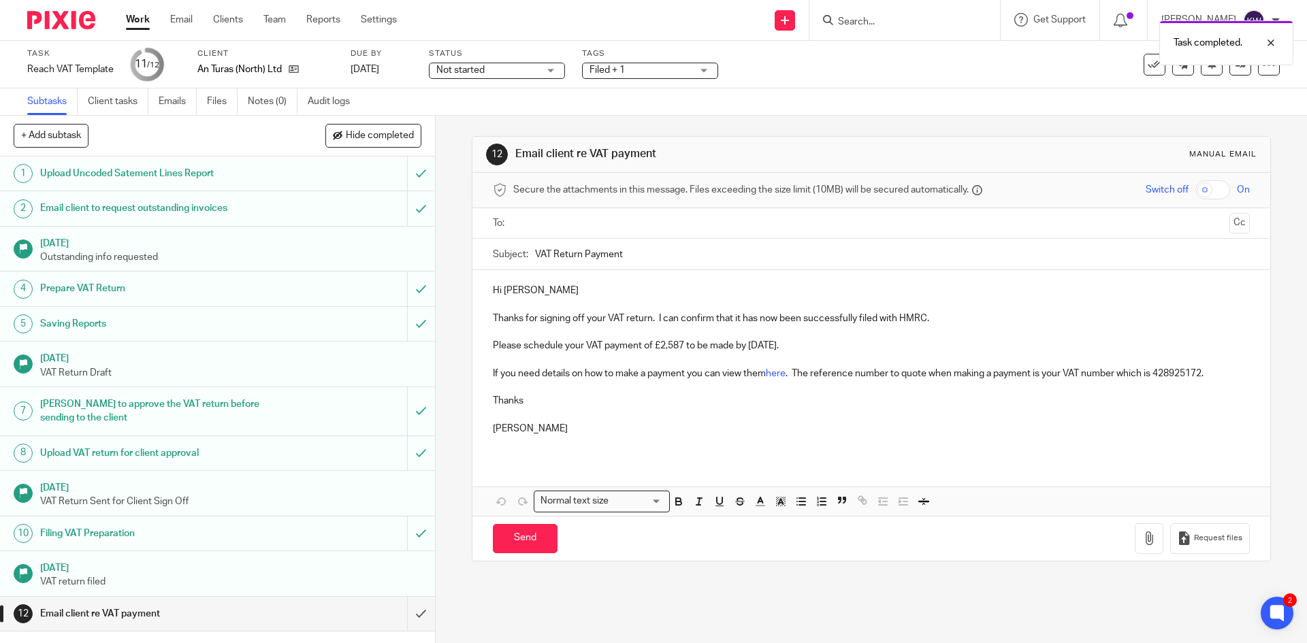
click at [451, 178] on div "12 Email client re VAT payment Manual email Secure the attachments in this mess…" at bounding box center [872, 380] width 872 height 528
click at [624, 225] on input "text" at bounding box center [870, 224] width 705 height 16
click at [1230, 225] on button "Cc" at bounding box center [1240, 224] width 20 height 20
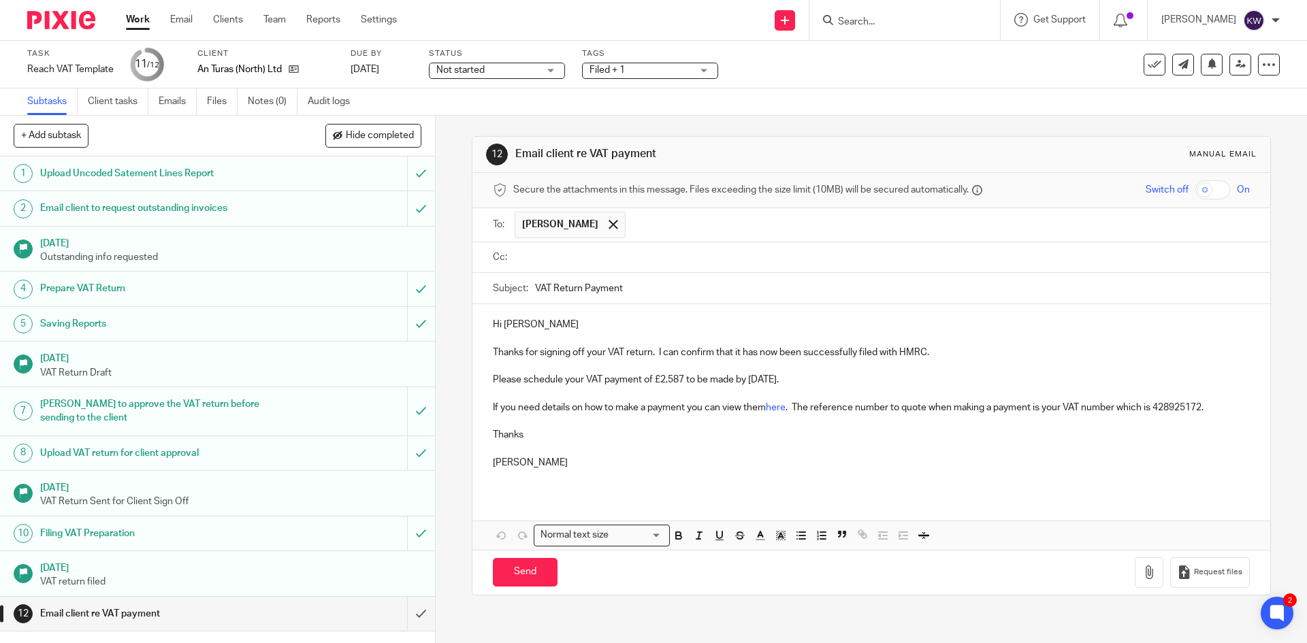
click at [908, 255] on input "text" at bounding box center [881, 258] width 726 height 16
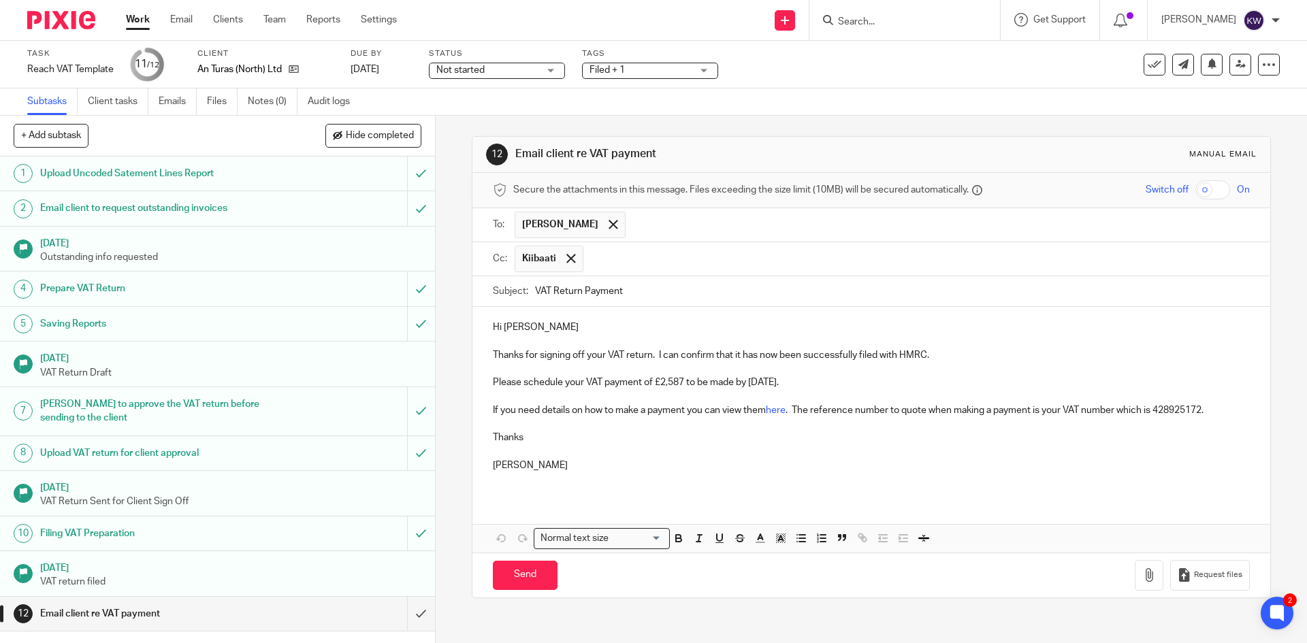
click at [881, 473] on p at bounding box center [871, 480] width 756 height 14
click at [539, 580] on input "Send" at bounding box center [525, 575] width 65 height 29
type input "Sent"
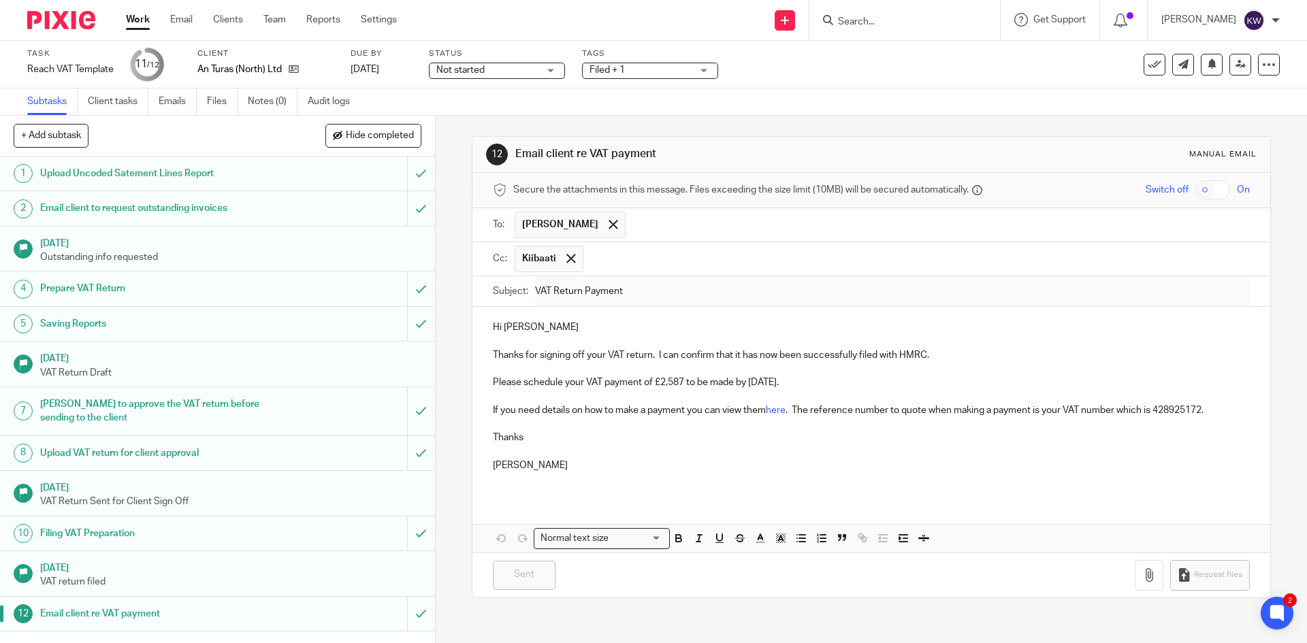
click at [914, 23] on input "Search" at bounding box center [898, 22] width 123 height 12
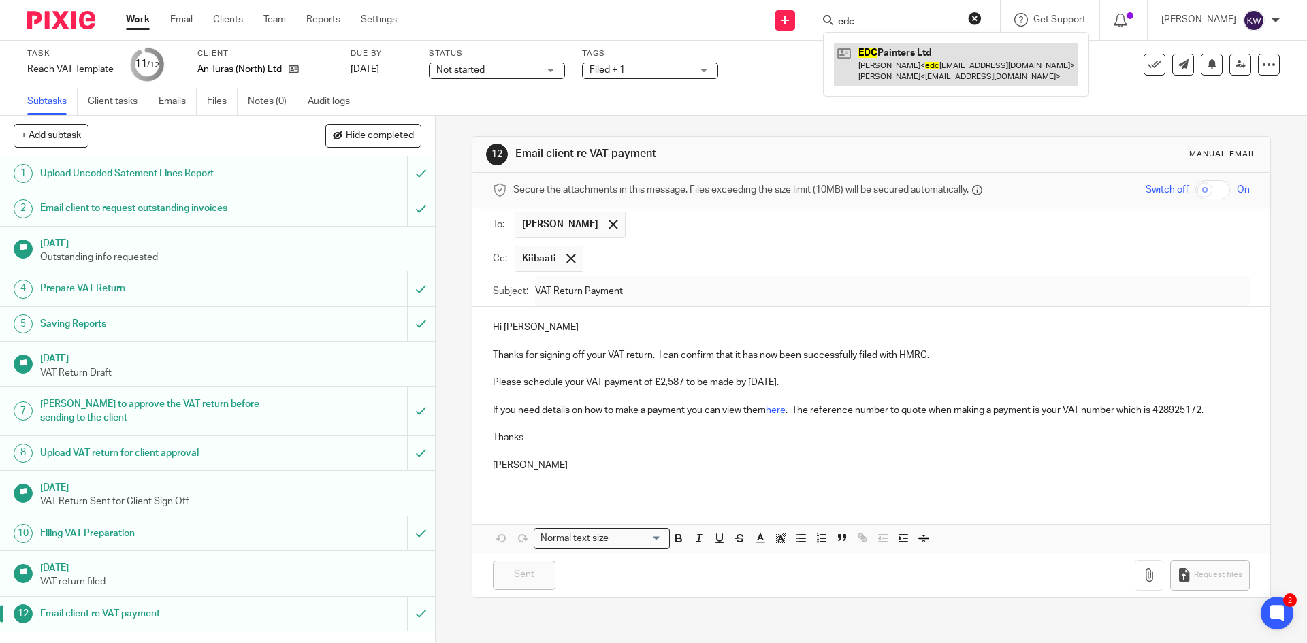
type input "edc"
click at [910, 54] on link at bounding box center [956, 64] width 244 height 42
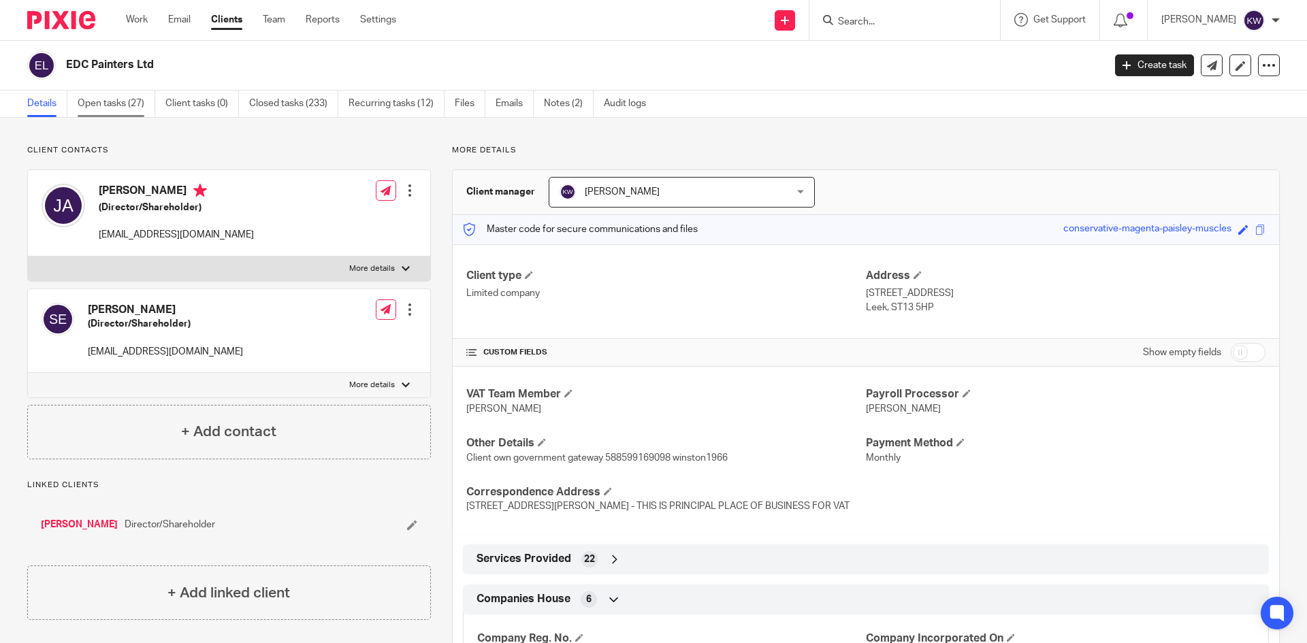
click at [103, 105] on link "Open tasks (27)" at bounding box center [117, 104] width 78 height 27
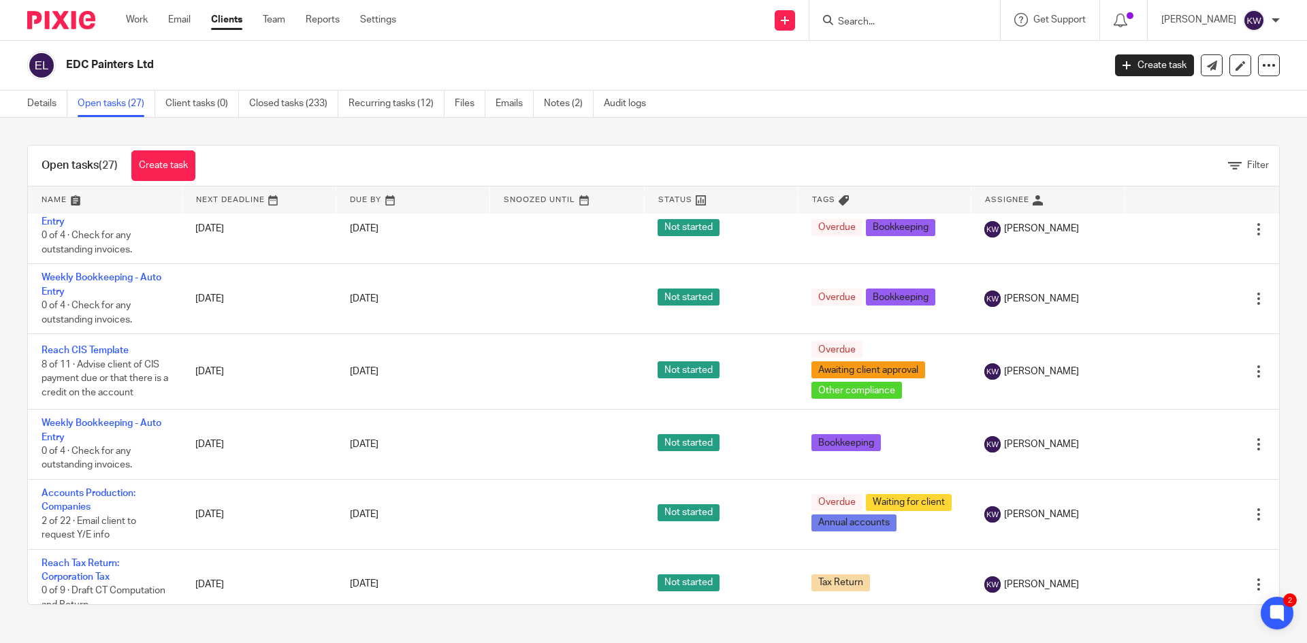
scroll to position [1294, 0]
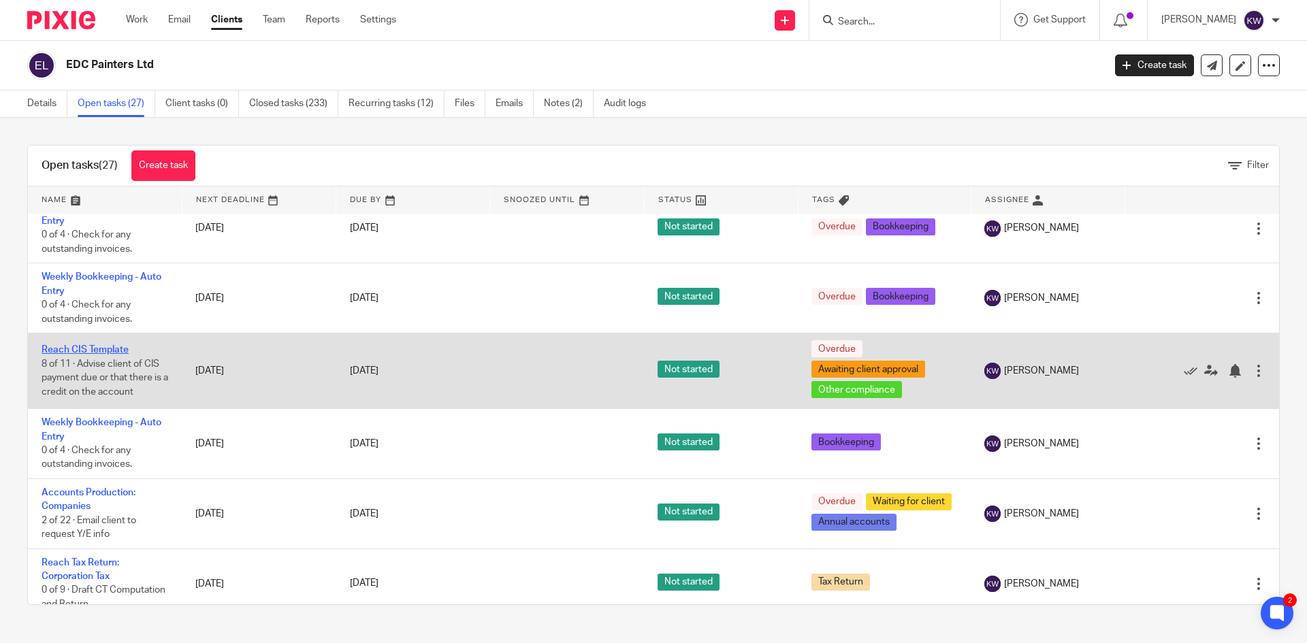
click at [97, 345] on link "Reach CIS Template" at bounding box center [85, 350] width 87 height 10
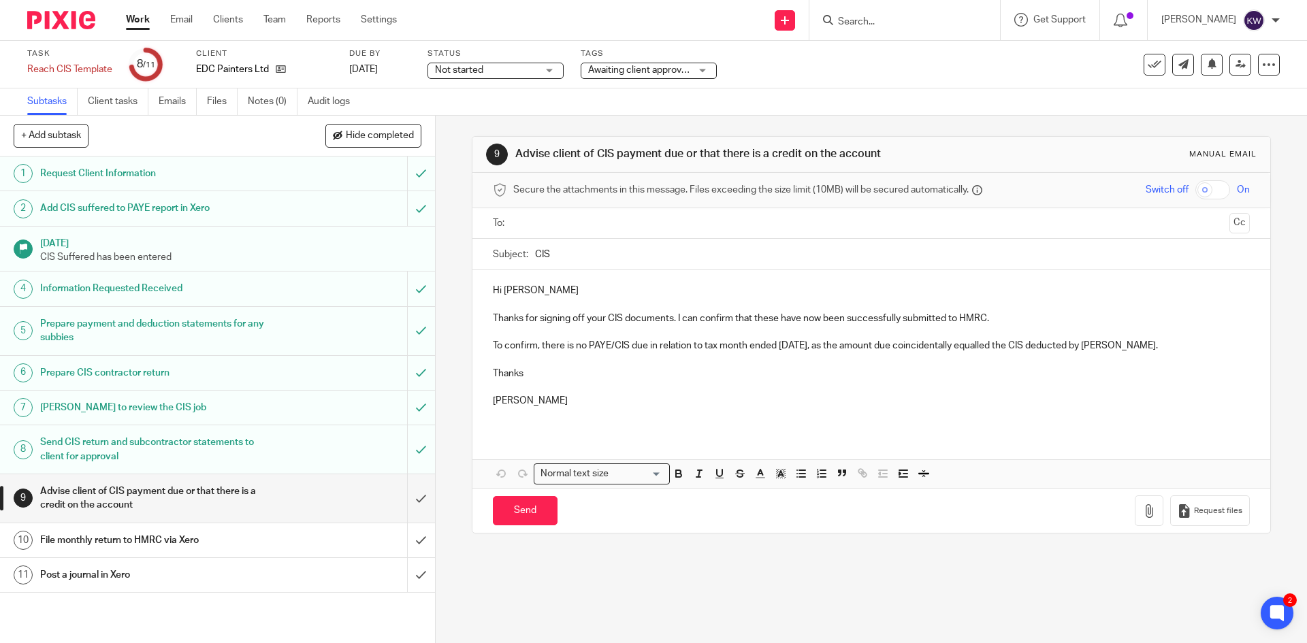
click at [812, 317] on p "Thanks for signing off your CIS documents. I can confirm that these have now be…" at bounding box center [871, 319] width 756 height 14
drag, startPoint x: 844, startPoint y: 320, endPoint x: 778, endPoint y: 318, distance: 66.1
click at [778, 318] on p "Thanks for signing off your CIS documents. I can confirm that these have now be…" at bounding box center [871, 319] width 756 height 14
click at [823, 364] on p at bounding box center [871, 360] width 756 height 14
click at [787, 513] on button "Save draft" at bounding box center [777, 510] width 86 height 29
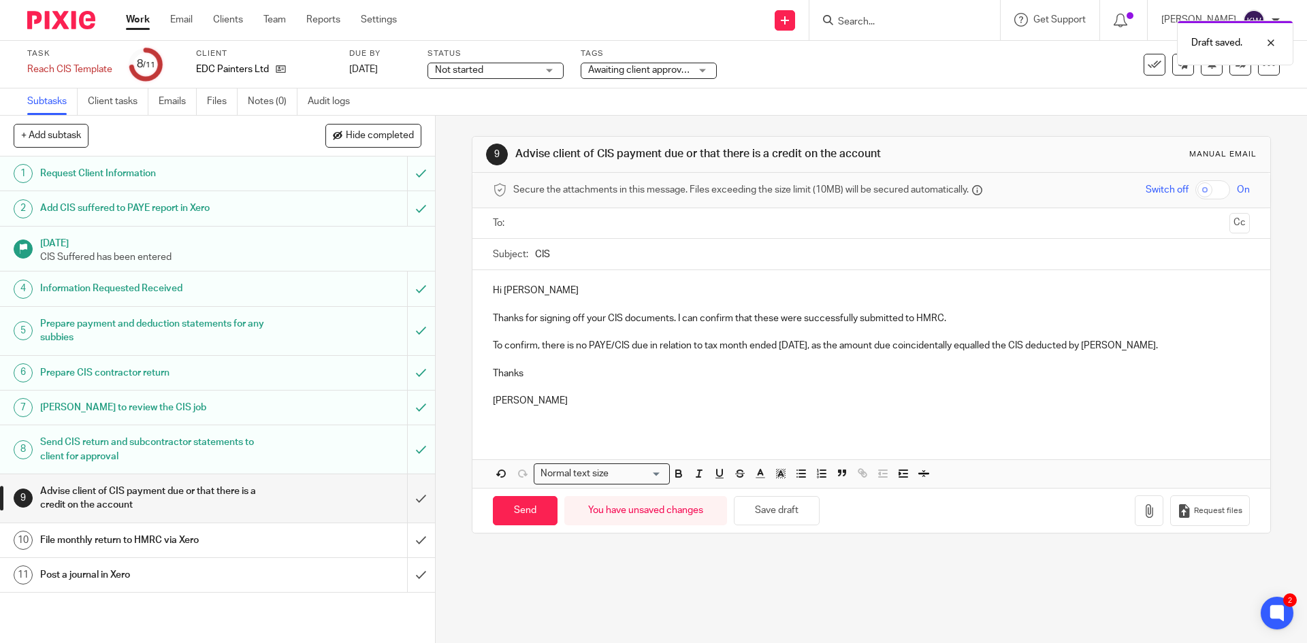
click at [704, 226] on input "text" at bounding box center [870, 224] width 705 height 16
click at [650, 370] on p "Thanks" at bounding box center [871, 377] width 756 height 14
click at [524, 512] on input "Send" at bounding box center [525, 514] width 65 height 29
type input "Sent"
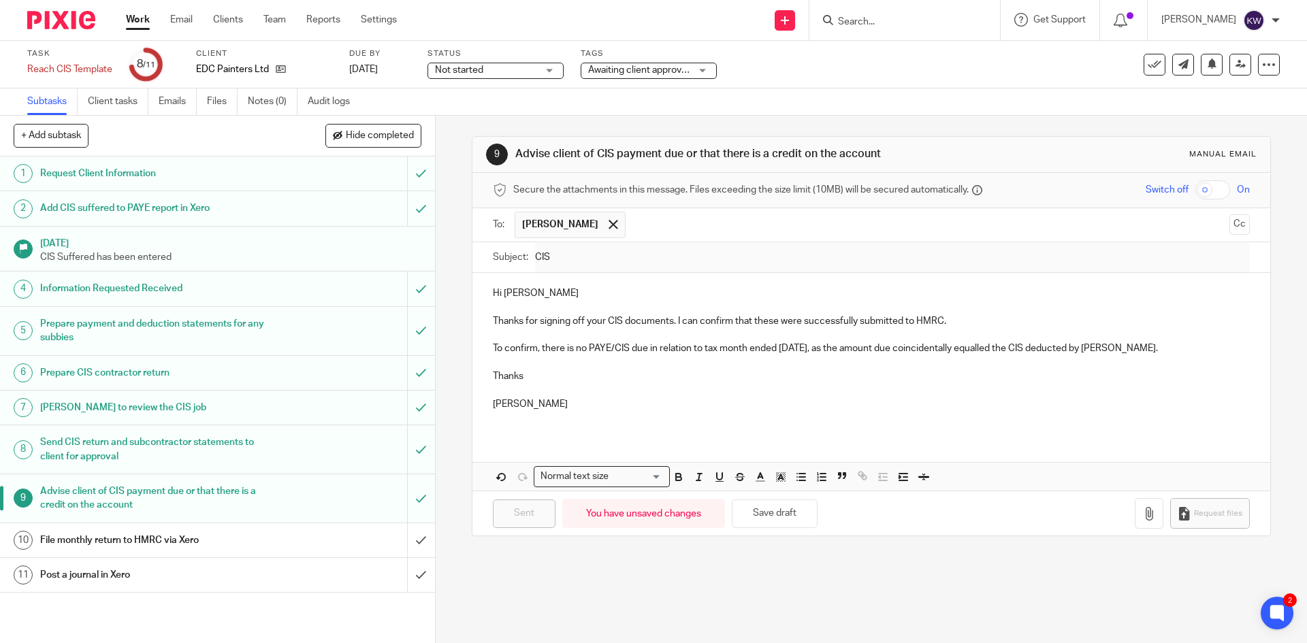
click at [680, 70] on span "Awaiting client approval + 1" at bounding box center [645, 70] width 115 height 10
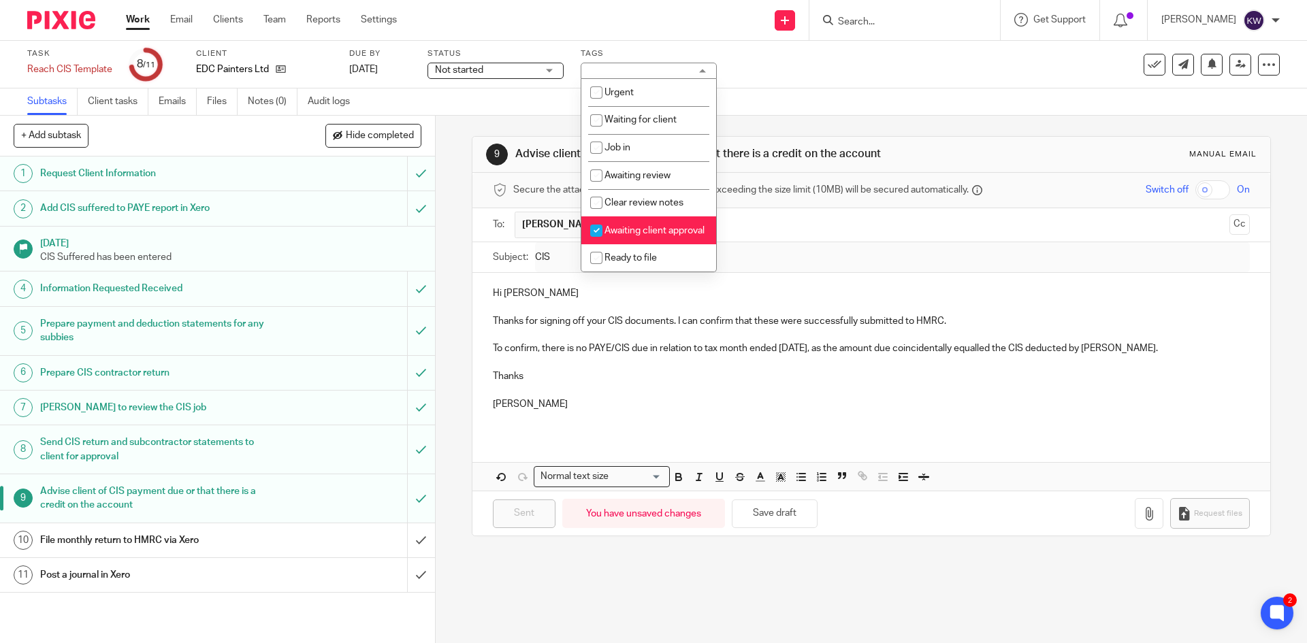
click at [594, 230] on input "checkbox" at bounding box center [597, 231] width 26 height 26
checkbox input "false"
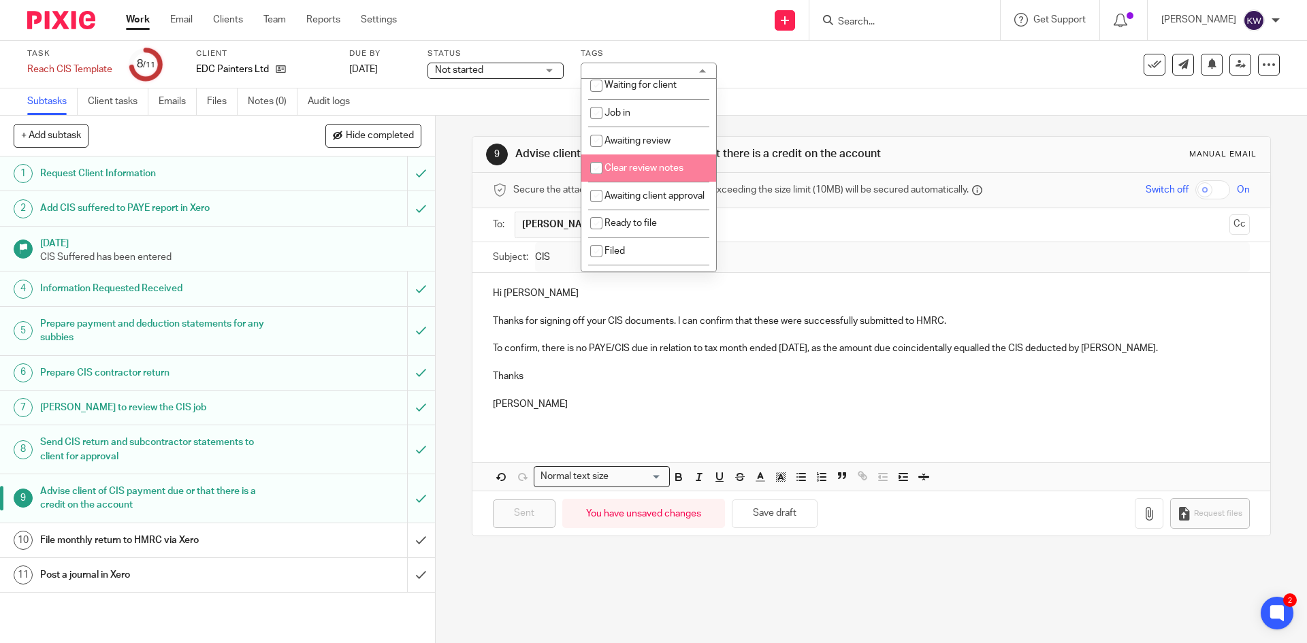
scroll to position [136, 0]
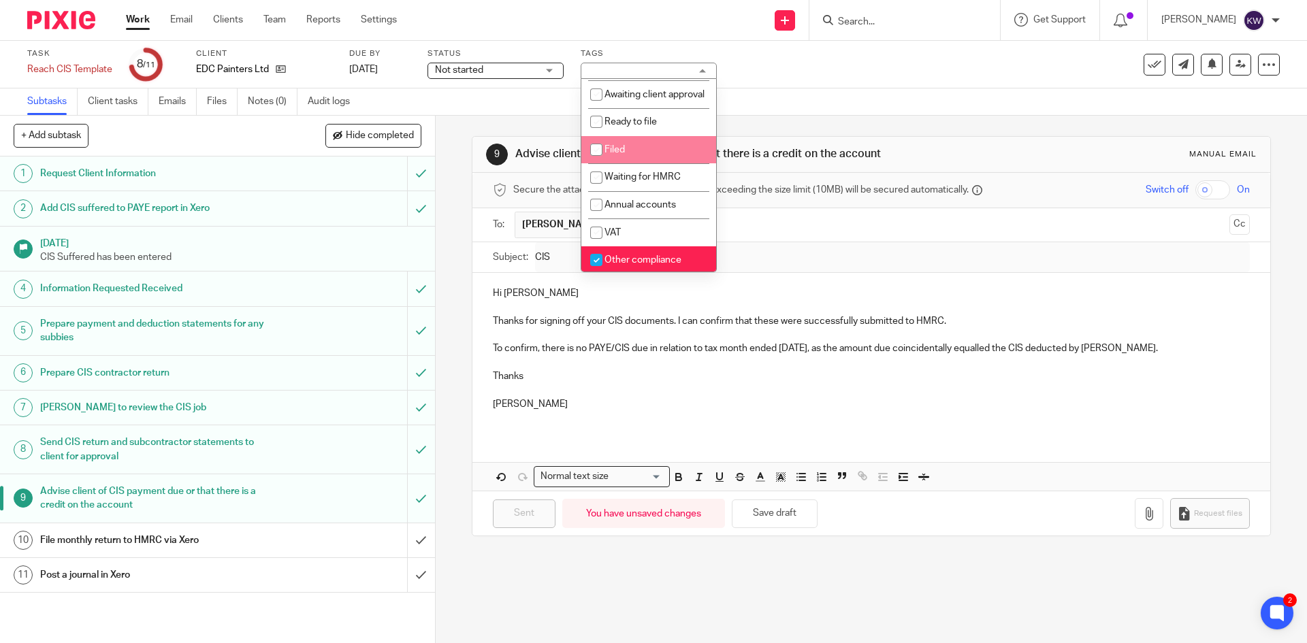
click at [594, 163] on input "checkbox" at bounding box center [597, 150] width 26 height 26
checkbox input "true"
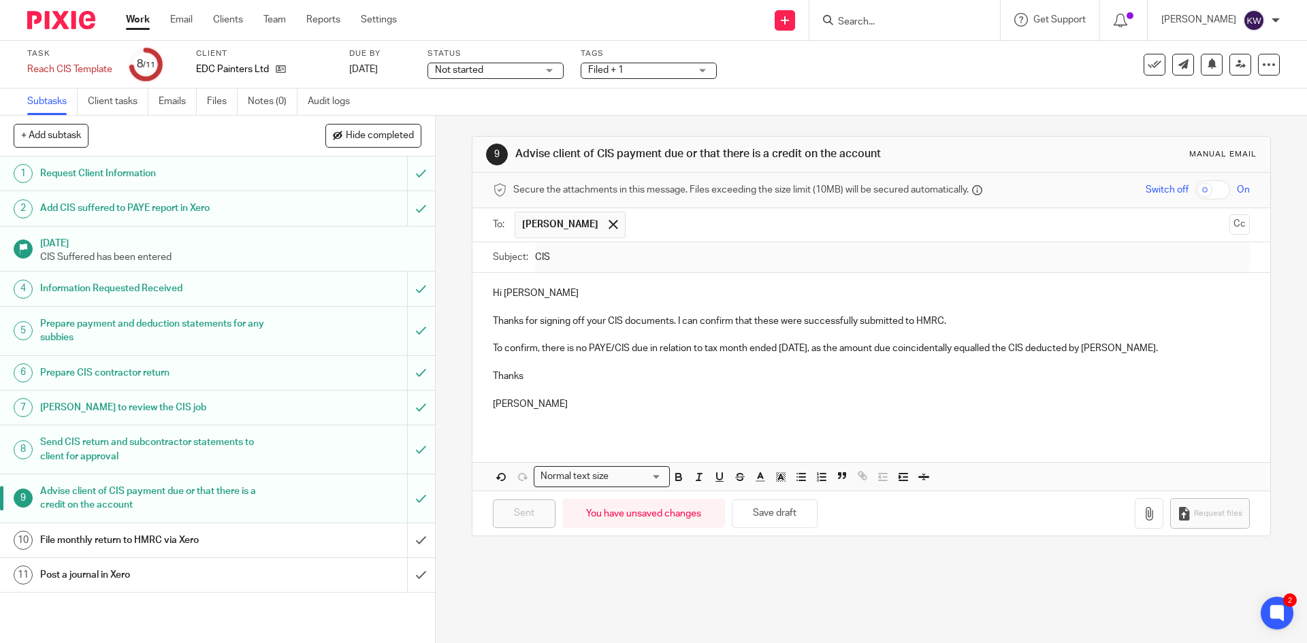
click at [455, 223] on div "9 Advise client of CIS payment due or that there is a credit on the account Man…" at bounding box center [872, 380] width 872 height 528
click at [270, 535] on div "File monthly return to HMRC via Xero" at bounding box center [216, 540] width 353 height 20
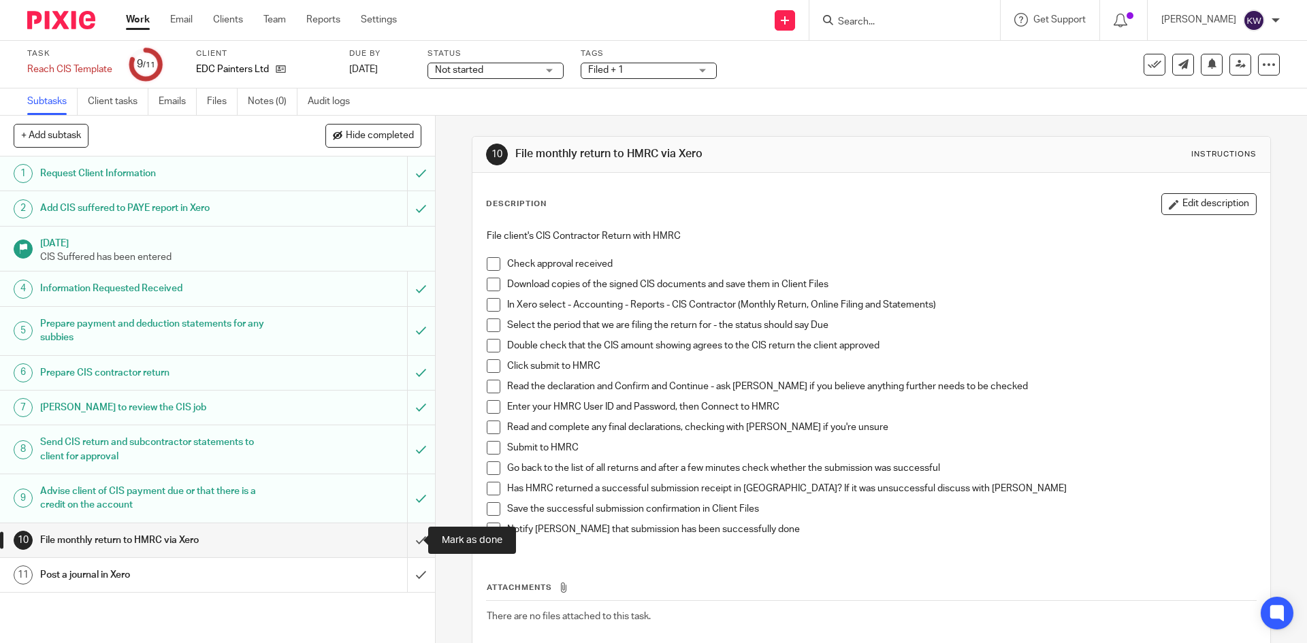
click at [402, 540] on input "submit" at bounding box center [217, 541] width 435 height 34
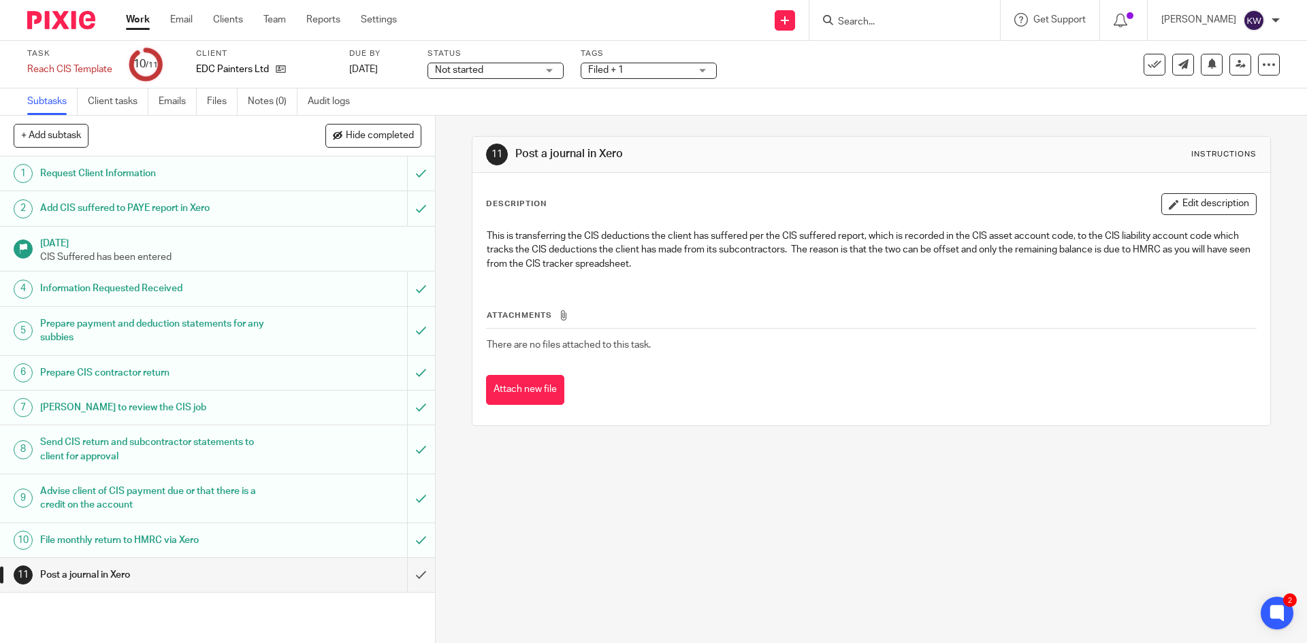
click at [875, 16] on input "Search" at bounding box center [898, 22] width 123 height 12
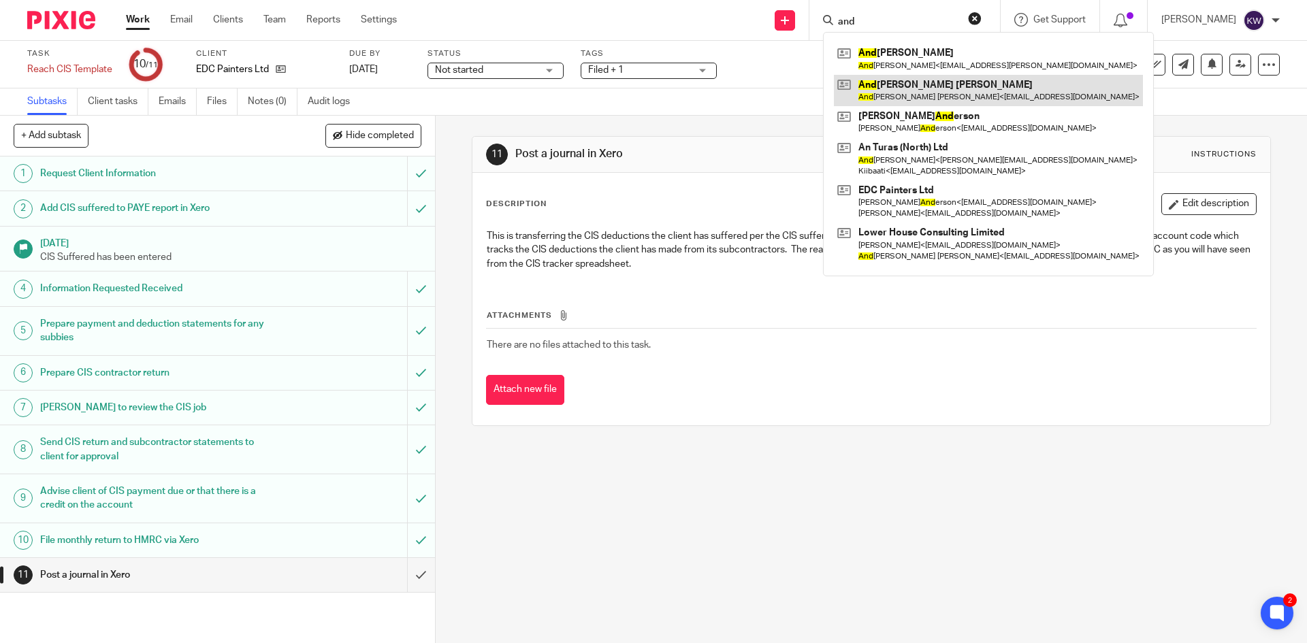
type input "and"
click at [904, 99] on link at bounding box center [988, 90] width 309 height 31
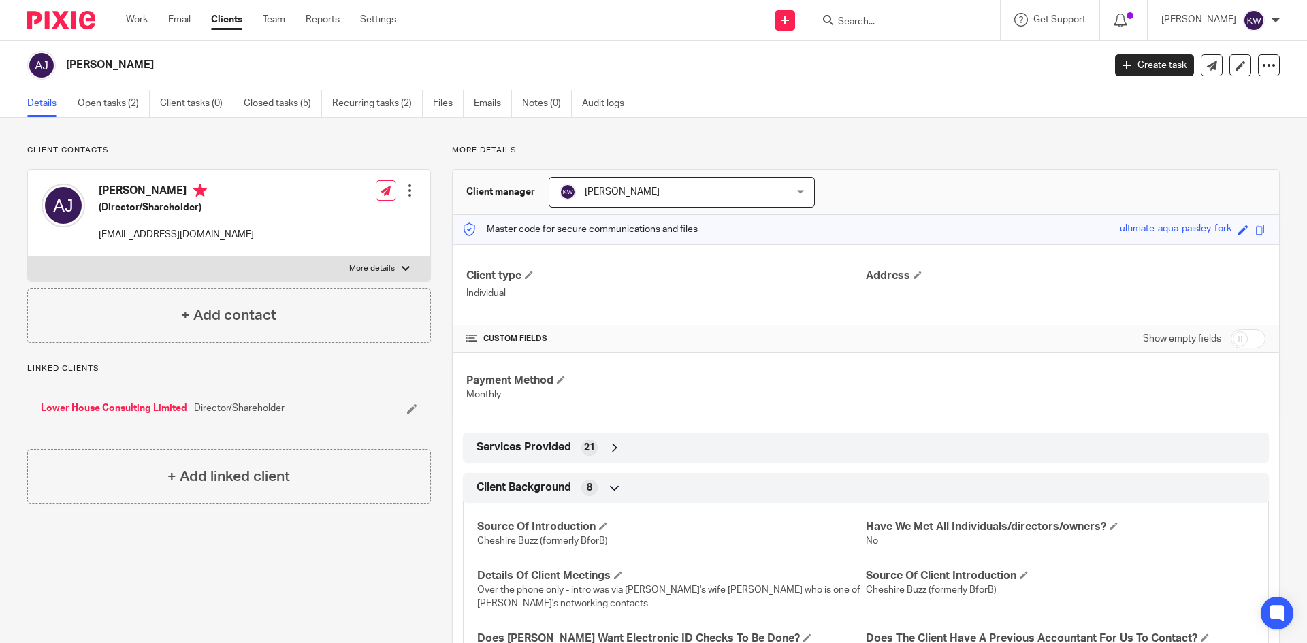
click at [128, 110] on link "Open tasks (2)" at bounding box center [114, 104] width 72 height 27
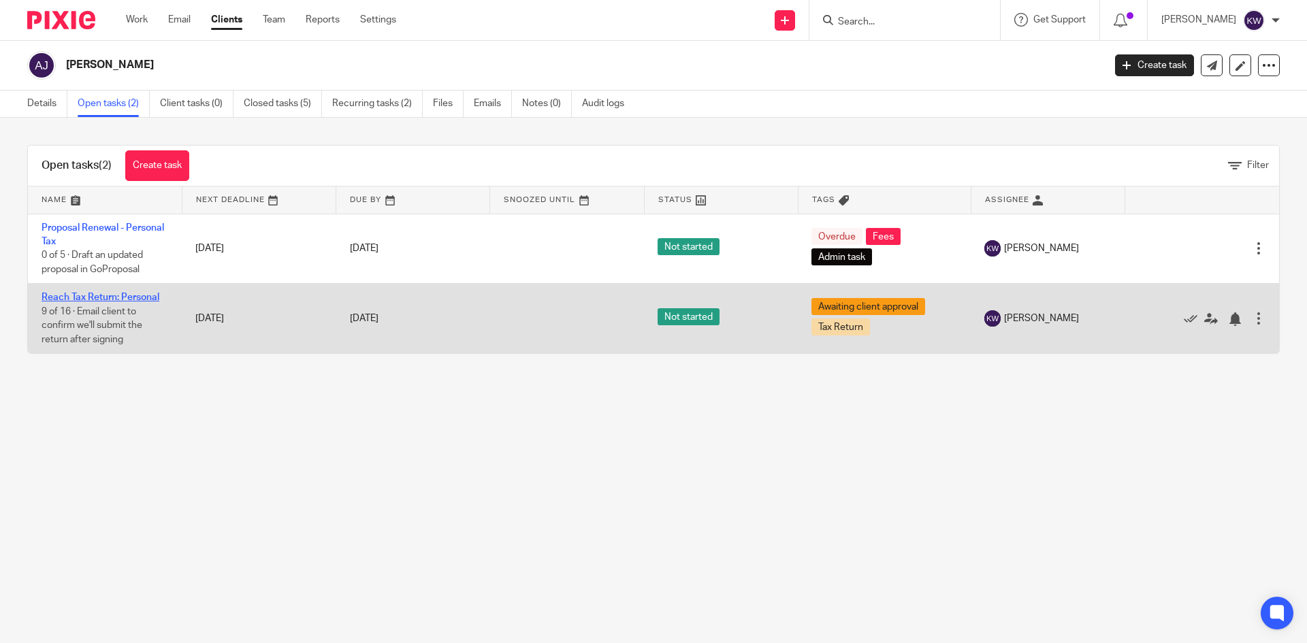
click at [109, 300] on link "Reach Tax Return: Personal" at bounding box center [101, 298] width 118 height 10
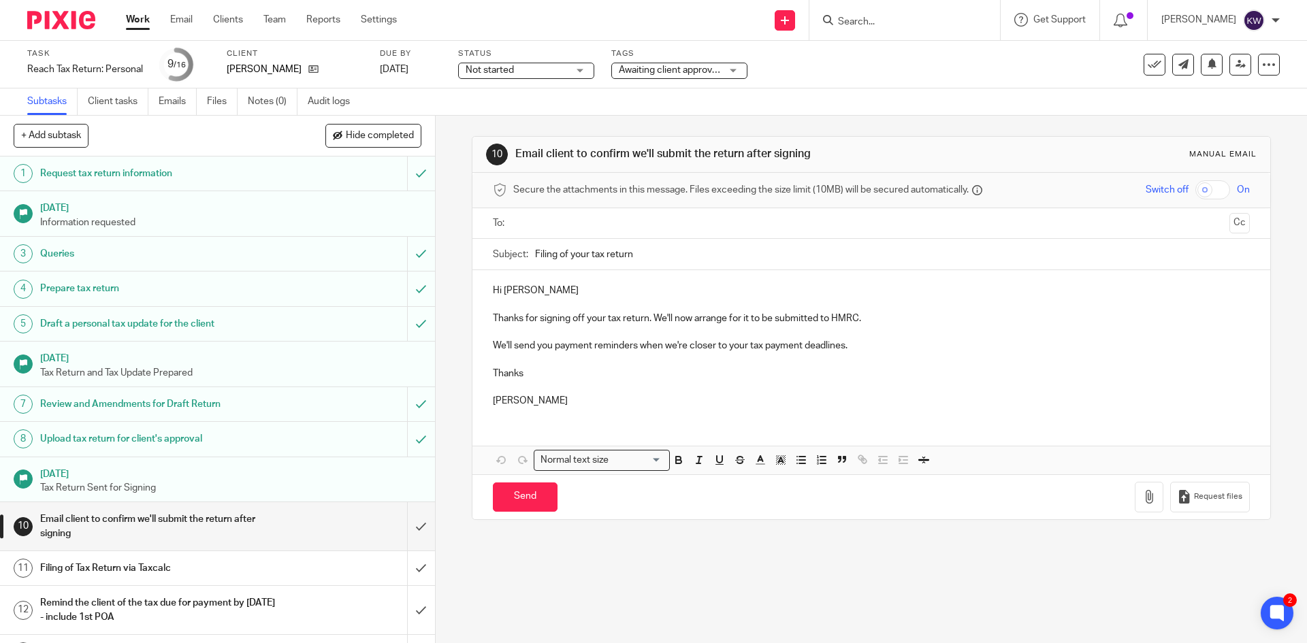
click at [603, 319] on p "Thanks for signing off your tax return. We'll now arrange for it to be submitte…" at bounding box center [871, 319] width 756 height 14
drag, startPoint x: 692, startPoint y: 318, endPoint x: 905, endPoint y: 322, distance: 212.5
click at [905, 322] on p "Thanks for signing off your personal tax return. We'll now arrange for it to be…" at bounding box center [871, 319] width 756 height 14
click at [859, 393] on p at bounding box center [871, 388] width 756 height 14
click at [547, 406] on p "Karen" at bounding box center [871, 401] width 756 height 14
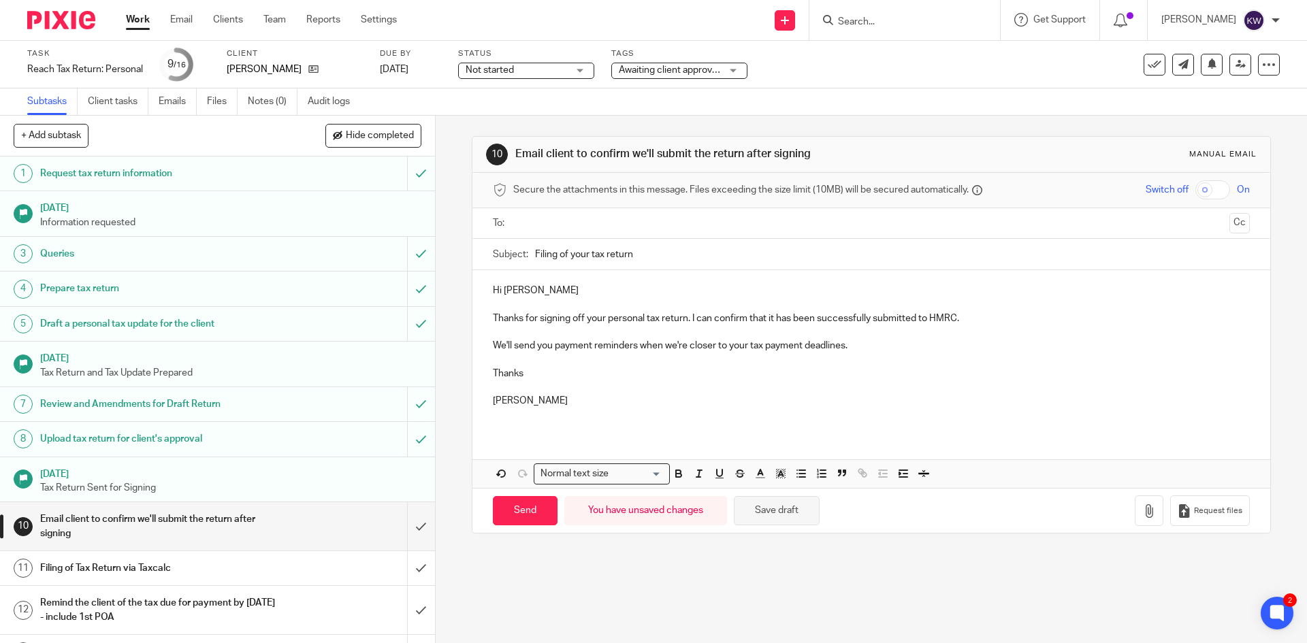
click at [753, 512] on button "Save draft" at bounding box center [777, 510] width 86 height 29
click at [612, 222] on input "text" at bounding box center [870, 224] width 705 height 16
click at [529, 513] on input "Send" at bounding box center [525, 514] width 65 height 29
type input "Sent"
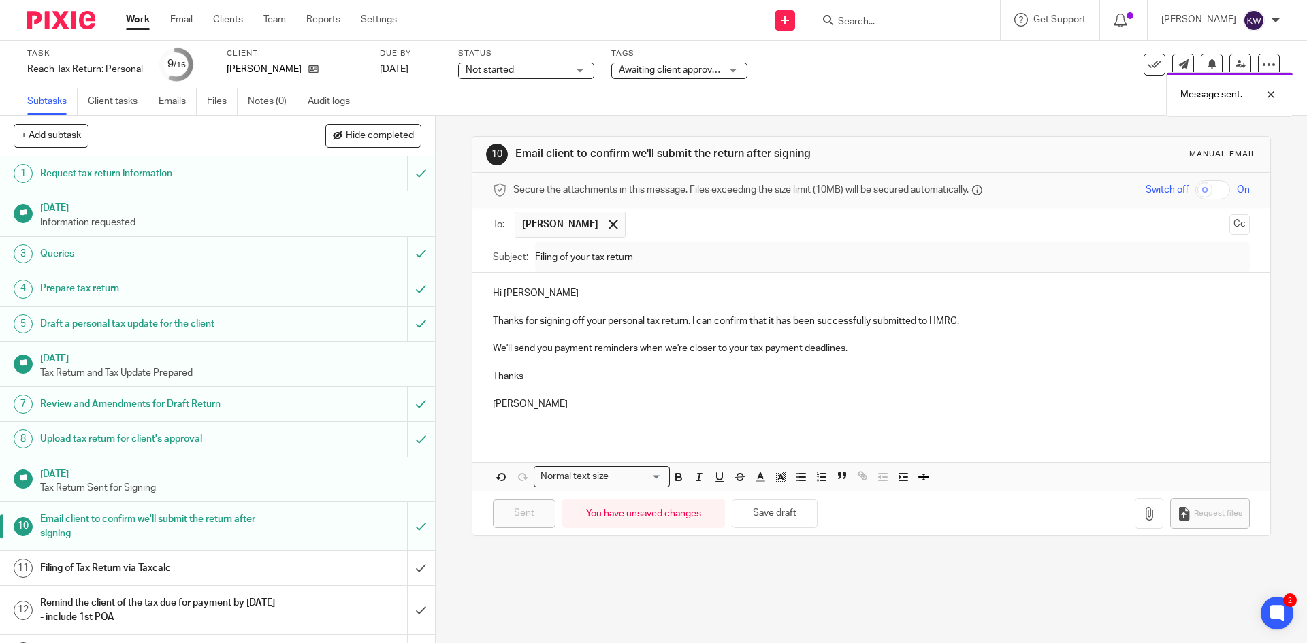
click at [676, 70] on div "Draft saved. Message sent." at bounding box center [974, 65] width 640 height 103
click at [730, 74] on div "Awaiting client approval + 1" at bounding box center [679, 71] width 136 height 16
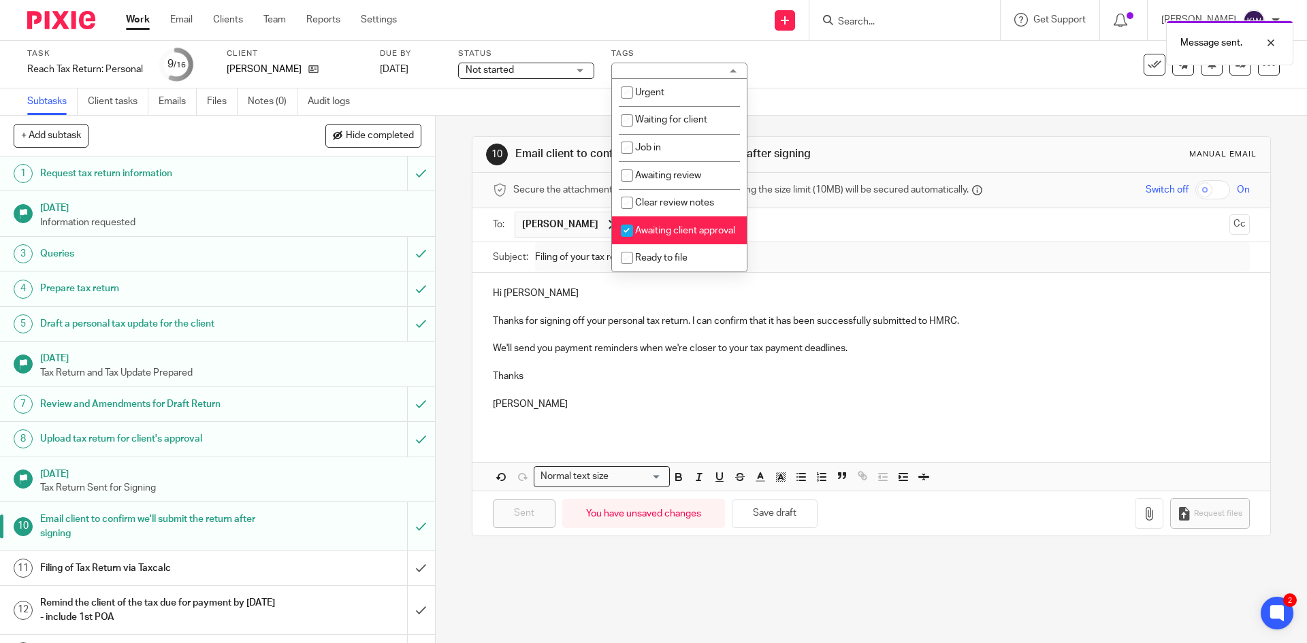
click at [626, 231] on input "checkbox" at bounding box center [627, 231] width 26 height 26
checkbox input "false"
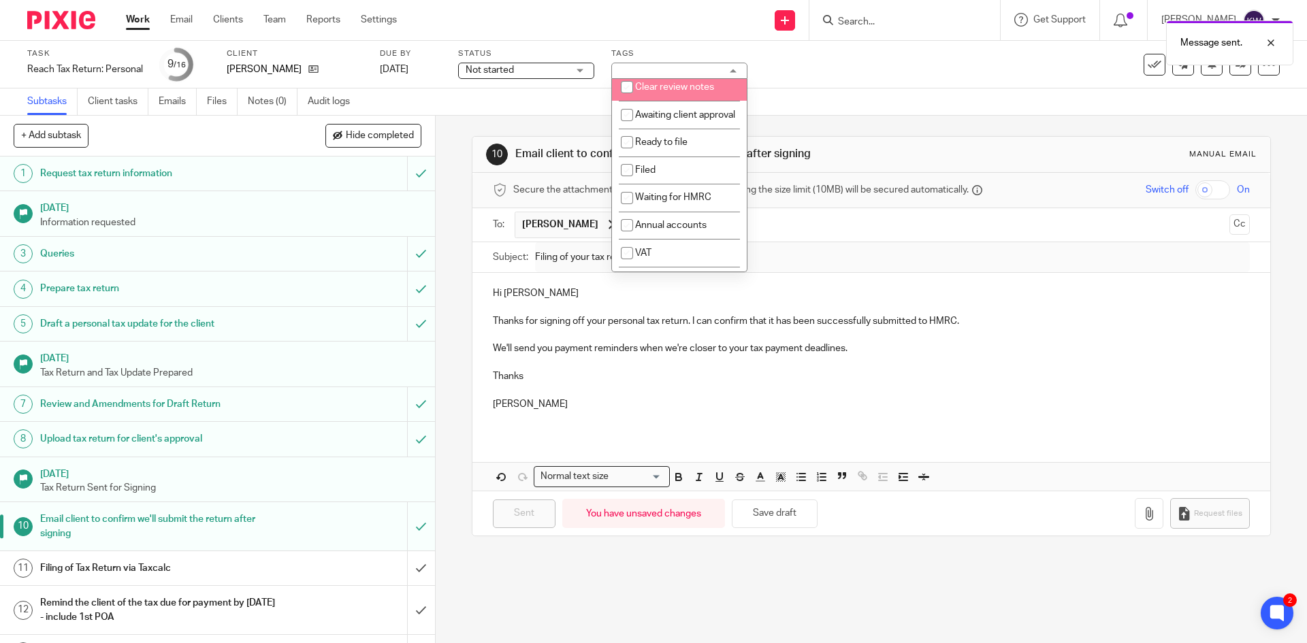
scroll to position [136, 0]
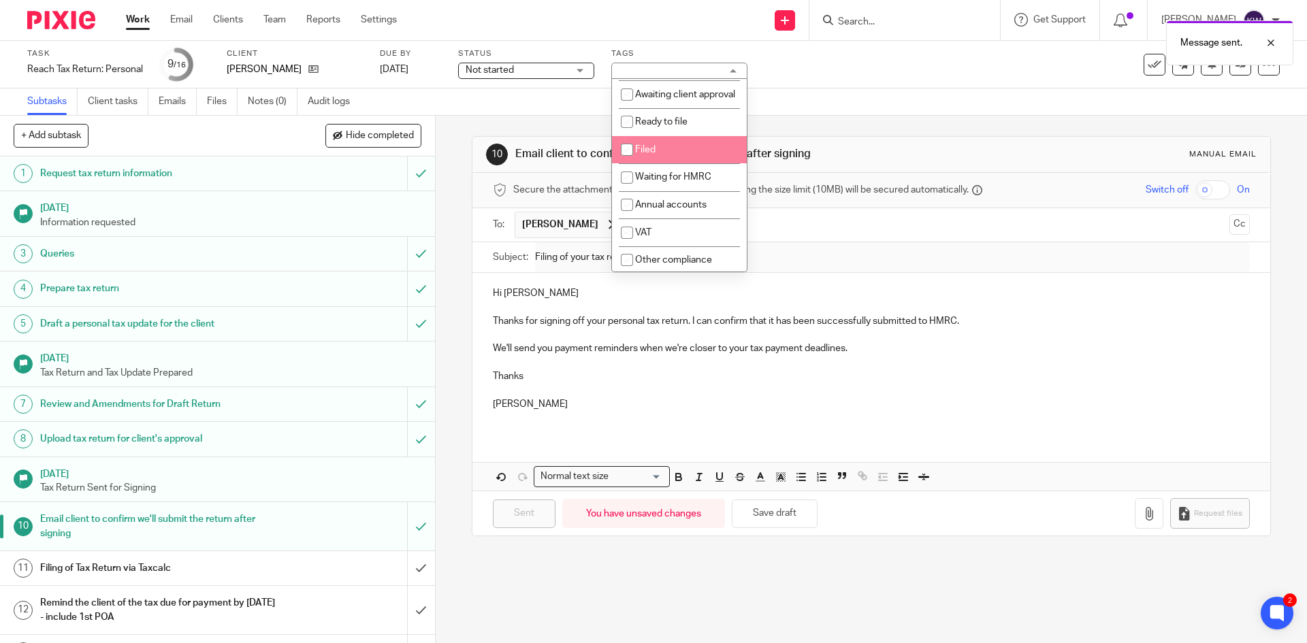
click at [628, 163] on input "checkbox" at bounding box center [627, 150] width 26 height 26
checkbox input "true"
click at [449, 197] on div "10 Email client to confirm we'll submit the return after signing Manual email S…" at bounding box center [872, 380] width 872 height 528
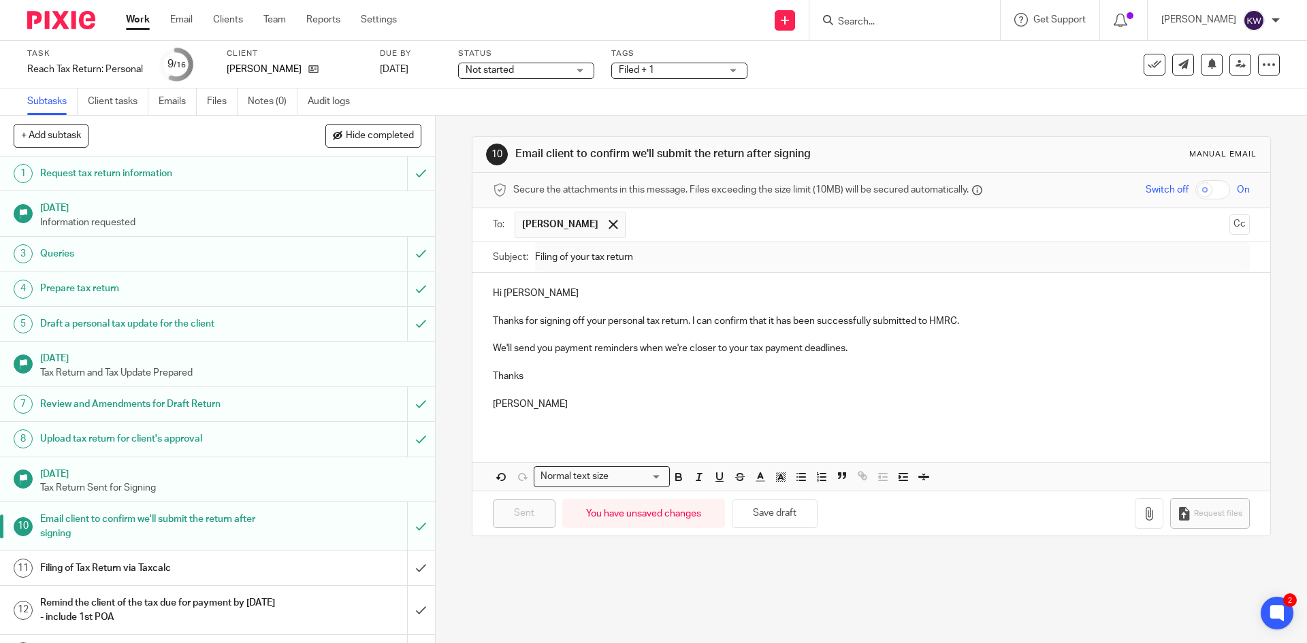
click at [260, 566] on h1 "Filing of Tax Return via Taxcalc" at bounding box center [158, 568] width 236 height 20
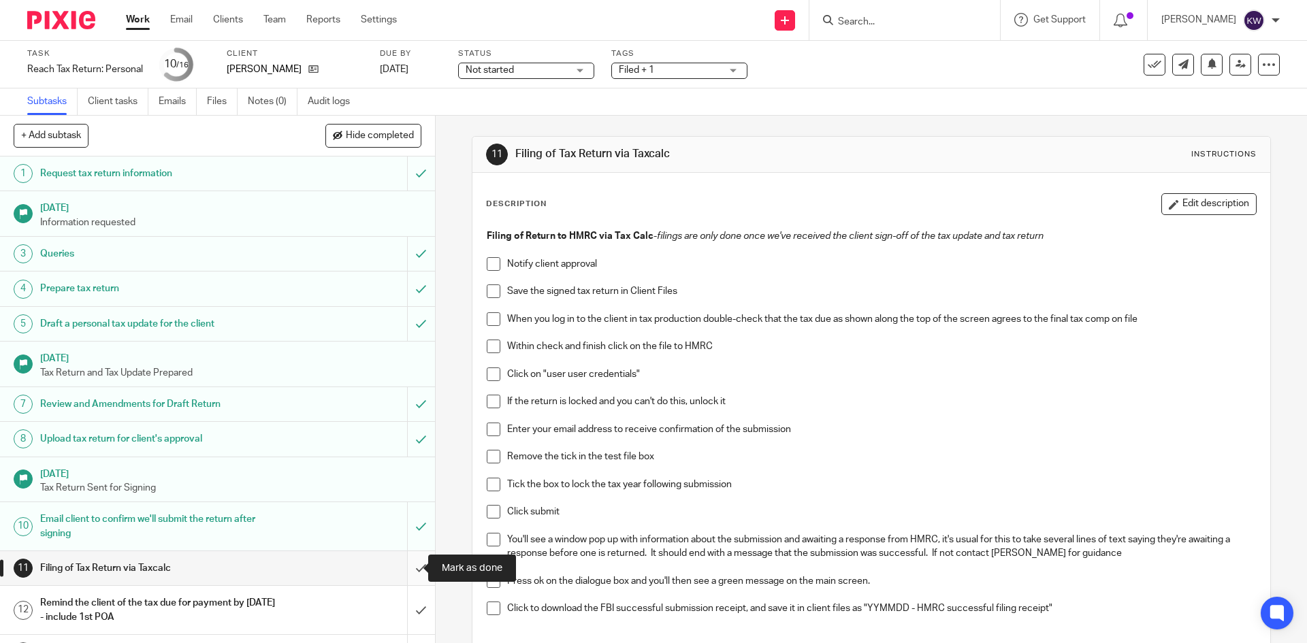
drag, startPoint x: 0, startPoint y: 0, endPoint x: 404, endPoint y: 567, distance: 696.6
click at [404, 567] on input "submit" at bounding box center [217, 569] width 435 height 34
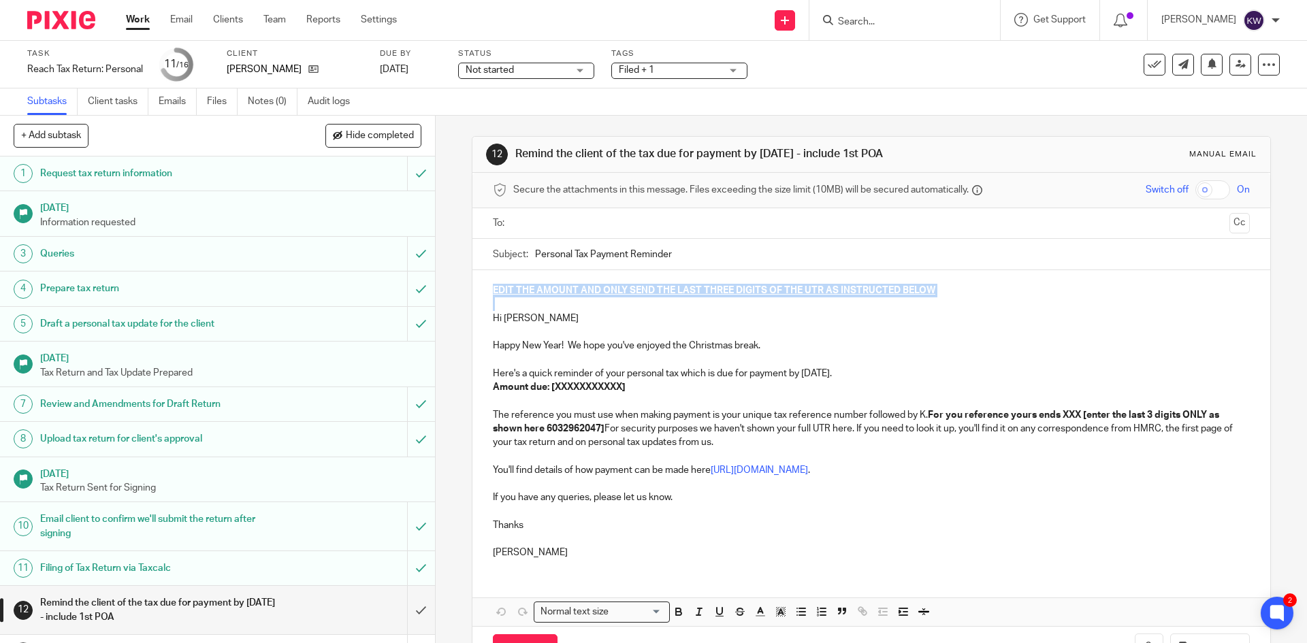
drag, startPoint x: 494, startPoint y: 304, endPoint x: 476, endPoint y: 285, distance: 26.5
click at [475, 285] on div "EDIT THE AMOUNT AND ONLY SEND THE LAST THREE DIGITS OF THE UTR AS INSTRUCTED BE…" at bounding box center [871, 420] width 797 height 300
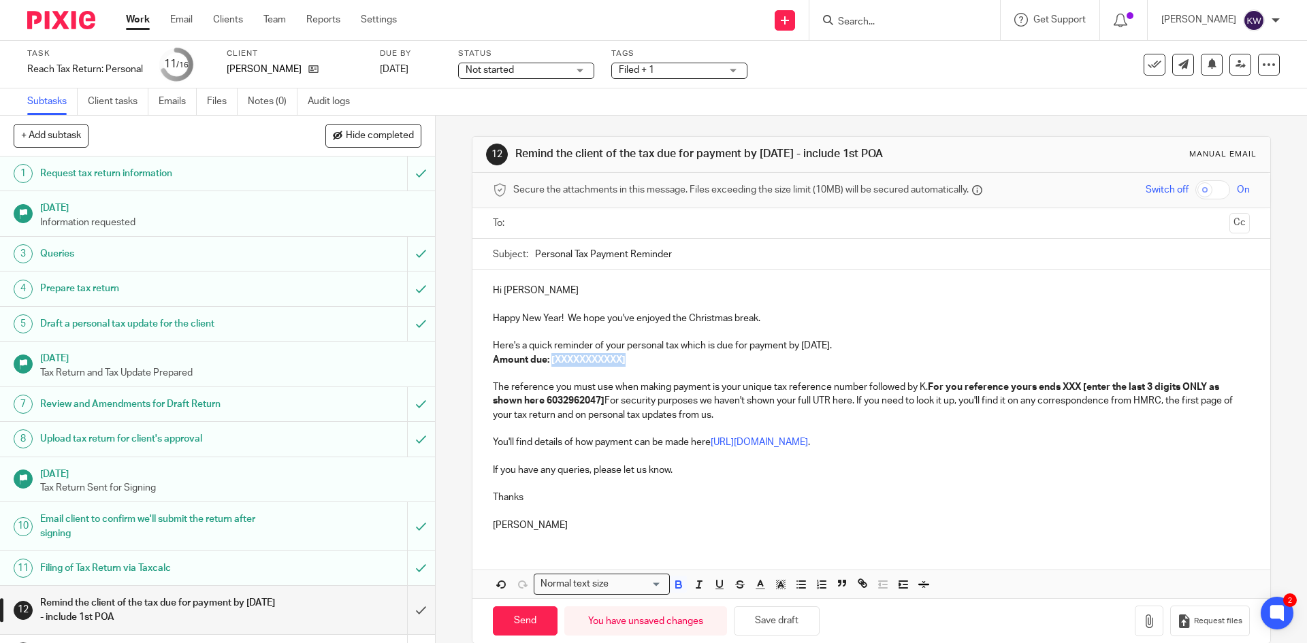
drag, startPoint x: 656, startPoint y: 364, endPoint x: 548, endPoint y: 362, distance: 107.6
click at [548, 362] on p "Amount due: [XXXXXXXXXXX]" at bounding box center [871, 360] width 756 height 14
click at [1079, 386] on strong "For you reference yours ends XXX [enter the last 3 digits ONLY as shown here 60…" at bounding box center [857, 394] width 729 height 23
drag, startPoint x: 1077, startPoint y: 385, endPoint x: 601, endPoint y: 404, distance: 476.3
click at [601, 404] on strong "For you reference yours ends 047 [enter the last 3 digits ONLY as shown here 60…" at bounding box center [872, 394] width 758 height 23
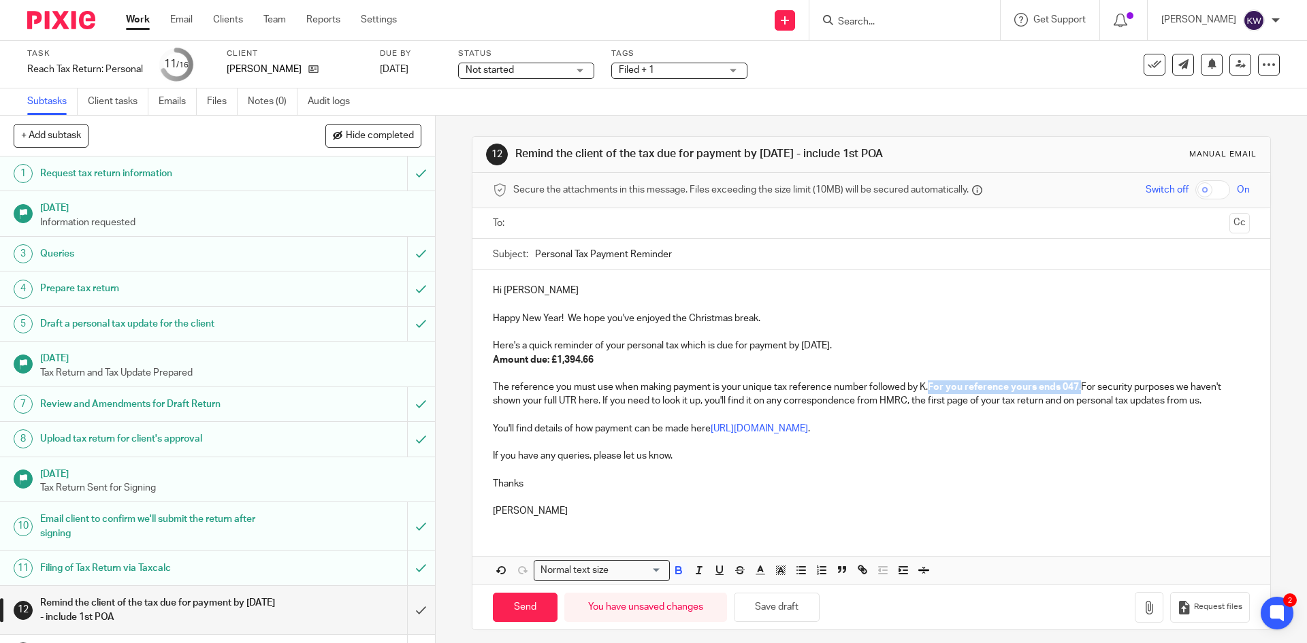
drag, startPoint x: 924, startPoint y: 386, endPoint x: 1076, endPoint y: 385, distance: 152.5
click at [1076, 385] on strong "For you reference yours ends 047." at bounding box center [1004, 388] width 153 height 10
click at [678, 573] on icon "button" at bounding box center [679, 570] width 12 height 12
click at [964, 481] on p "Thanks" at bounding box center [871, 478] width 756 height 28
click at [926, 384] on p "The reference you must use when making payment is your unique tax reference num…" at bounding box center [871, 395] width 756 height 28
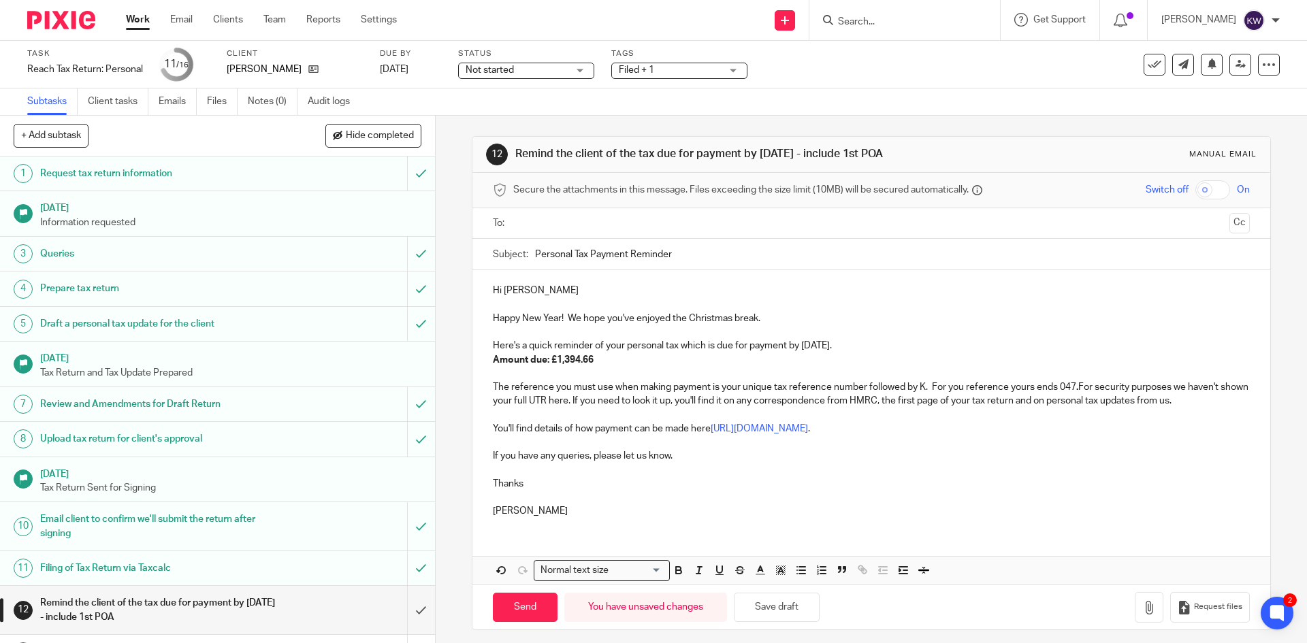
click at [1077, 387] on p "The reference you must use when making payment is your unique tax reference num…" at bounding box center [871, 395] width 756 height 28
click at [1091, 455] on p "If you have any queries, please let us know." at bounding box center [871, 456] width 756 height 14
click at [1215, 399] on p "The reference you must use when making payment is your unique tax reference num…" at bounding box center [871, 395] width 756 height 28
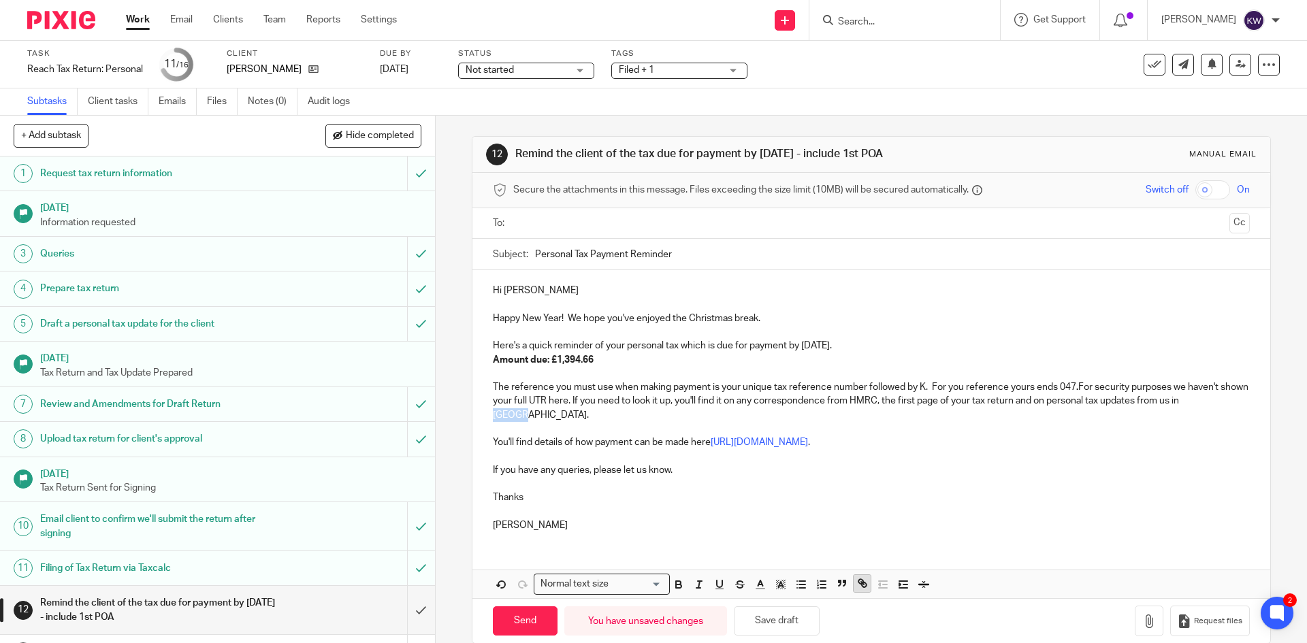
click at [857, 585] on icon "button" at bounding box center [863, 583] width 12 height 12
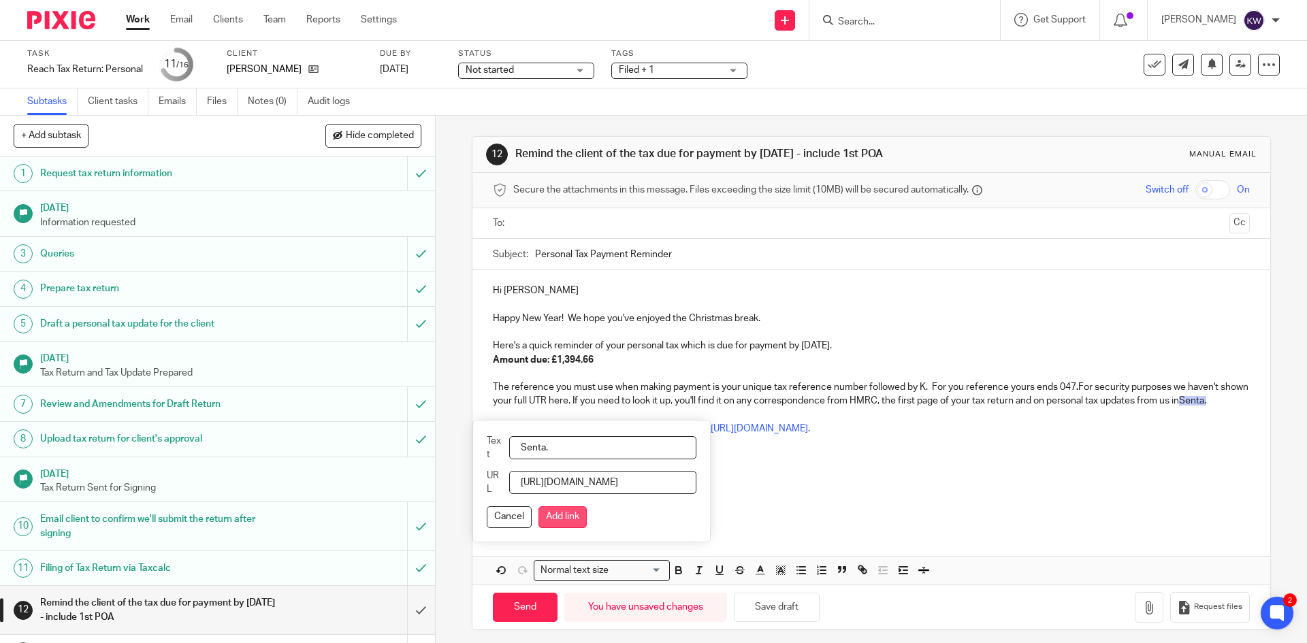
type input "https://reachaccounting.senta.co/"
click at [575, 517] on button "Add link" at bounding box center [563, 518] width 48 height 22
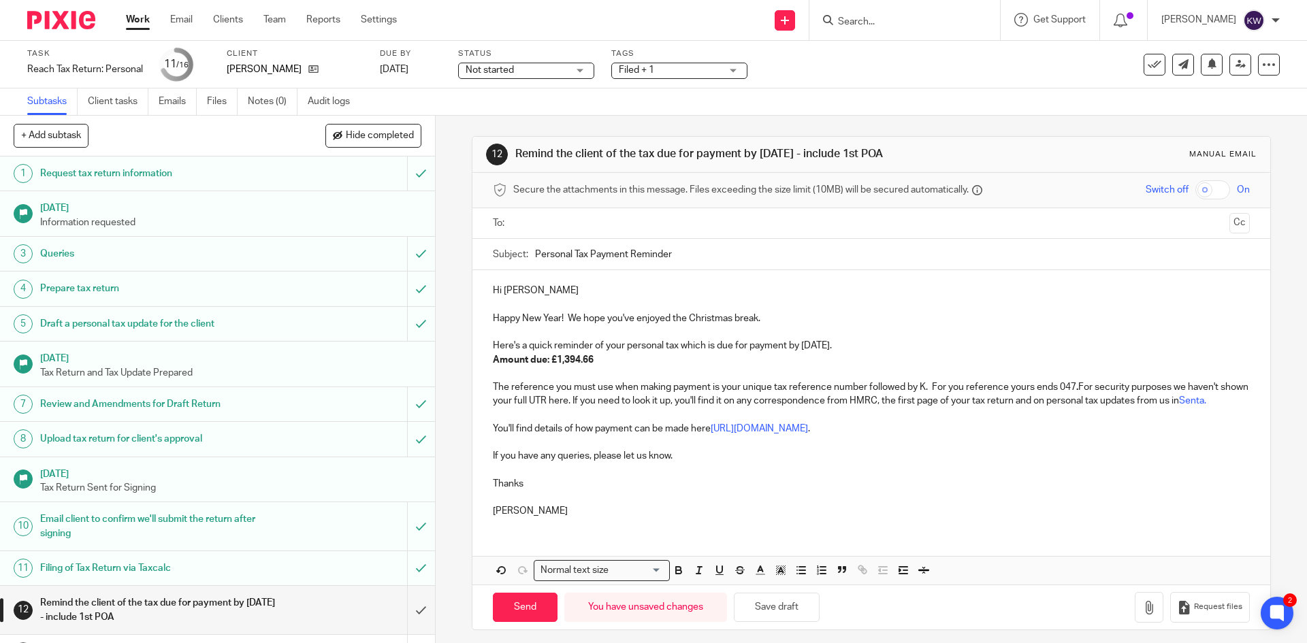
click at [776, 505] on p at bounding box center [871, 498] width 756 height 14
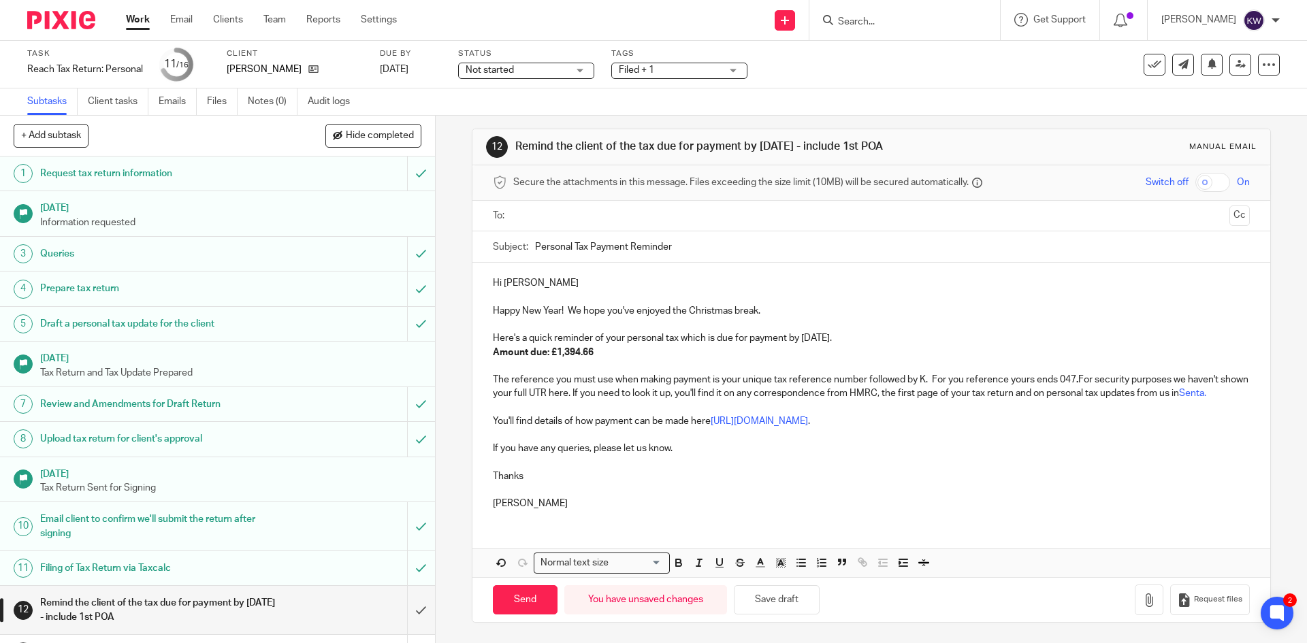
click at [549, 515] on div "Hi Andy Happy New Year! We hope you've enjoyed the Christmas break. Here's a qu…" at bounding box center [871, 392] width 797 height 259
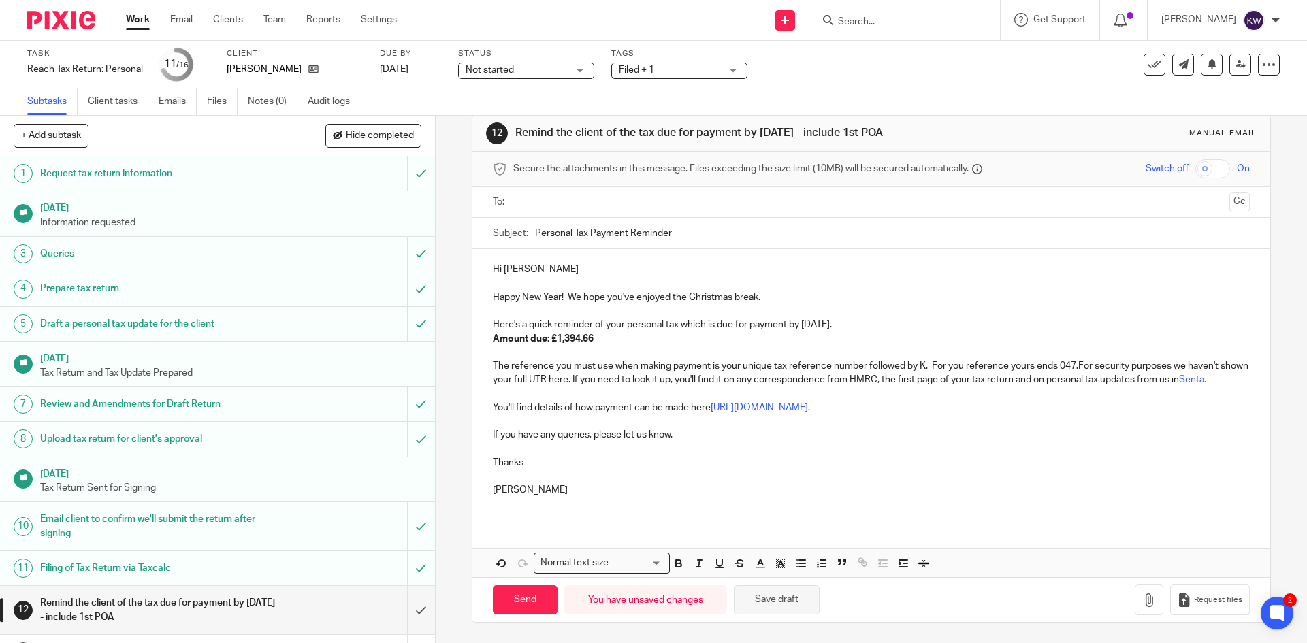
click at [798, 615] on button "Save draft" at bounding box center [777, 600] width 86 height 29
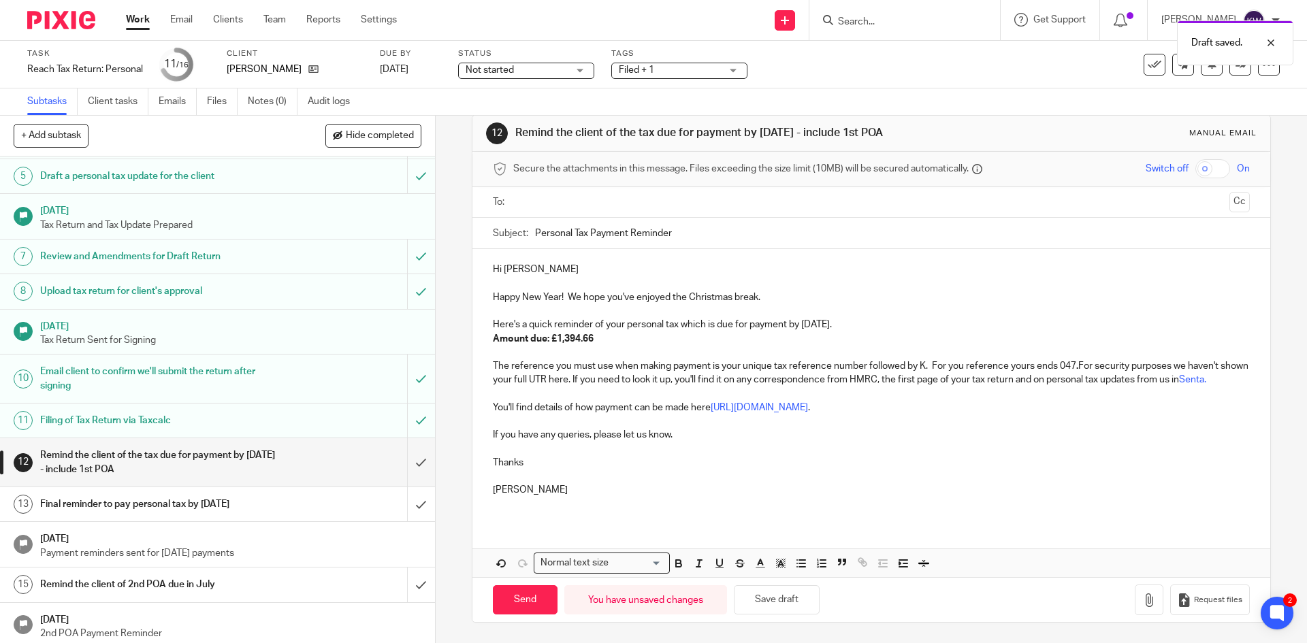
scroll to position [153, 0]
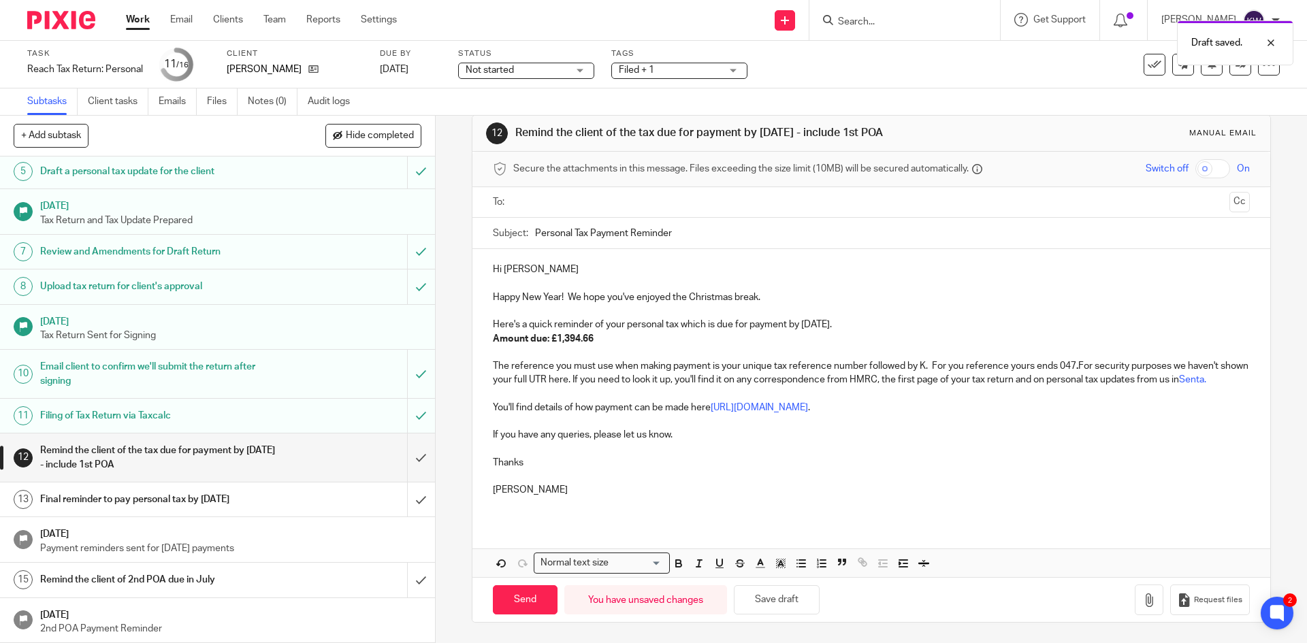
click at [272, 579] on div "Remind the client of 2nd POA due in July" at bounding box center [216, 580] width 353 height 20
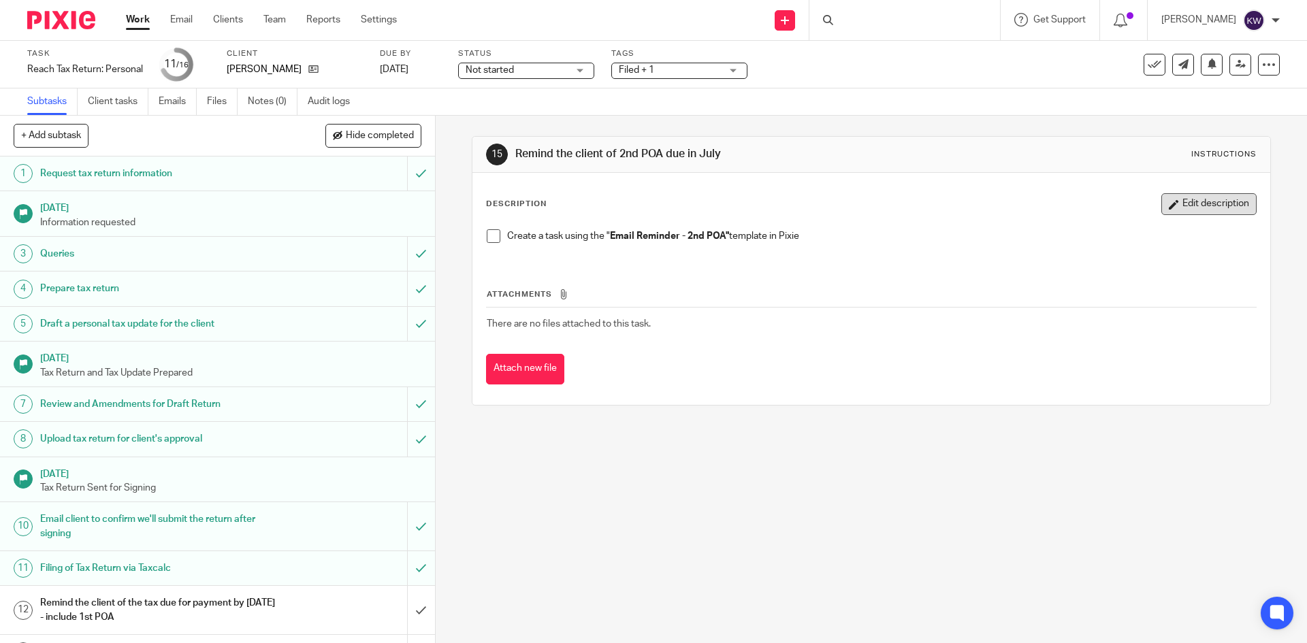
click button "Edit description"
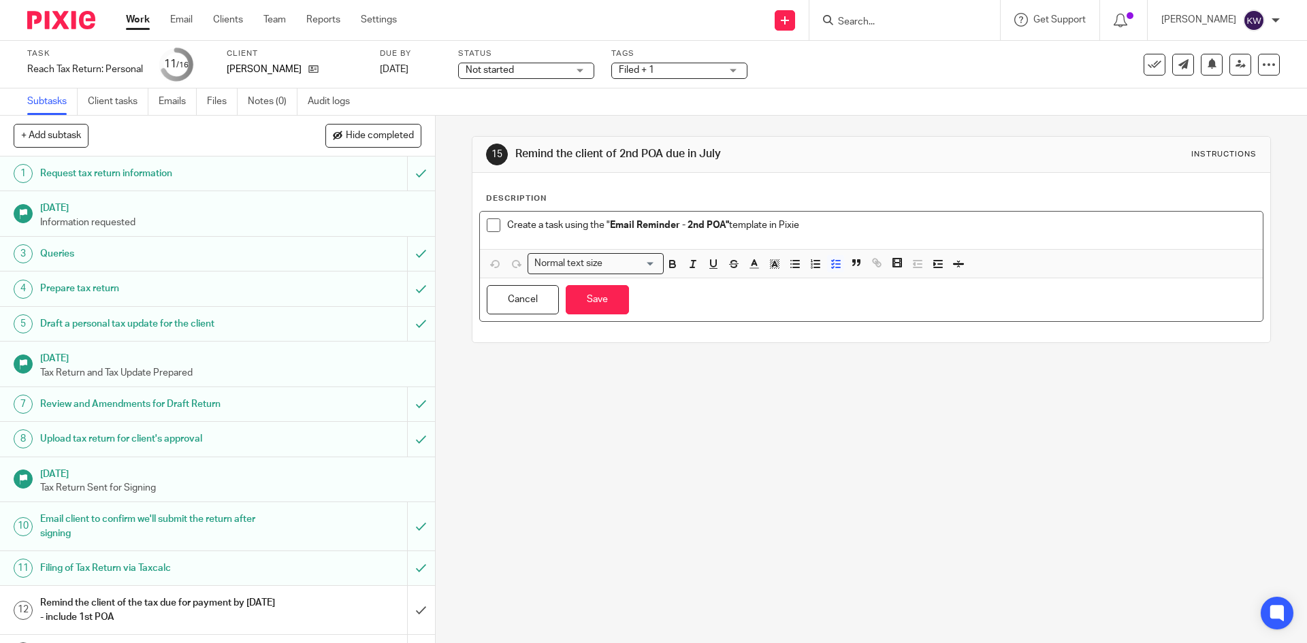
click p "Create a task using the " Email Reminder - 2nd POA" template in Pixie"
click button "Save"
